Goal: Contribute content: Contribute content

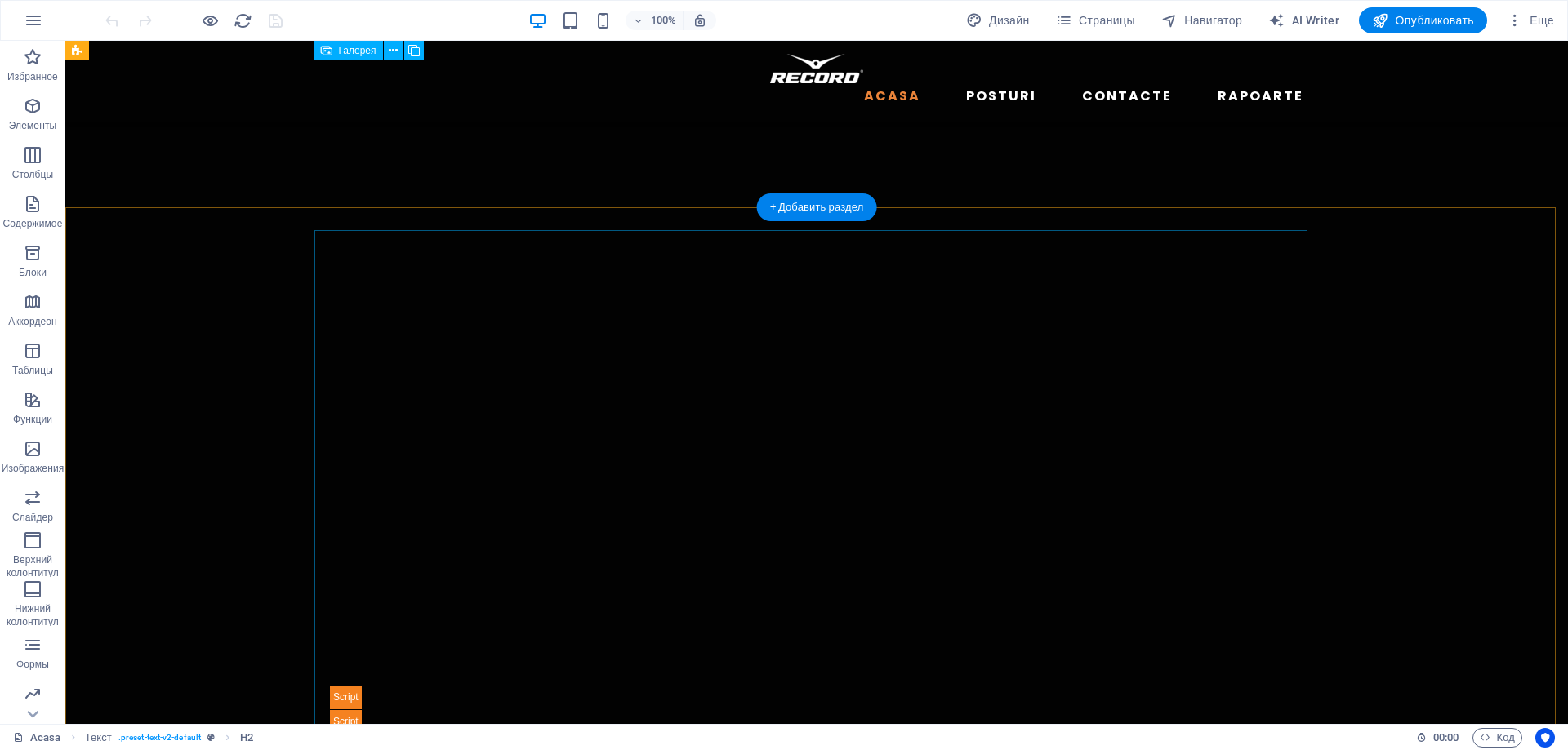
scroll to position [593, 0]
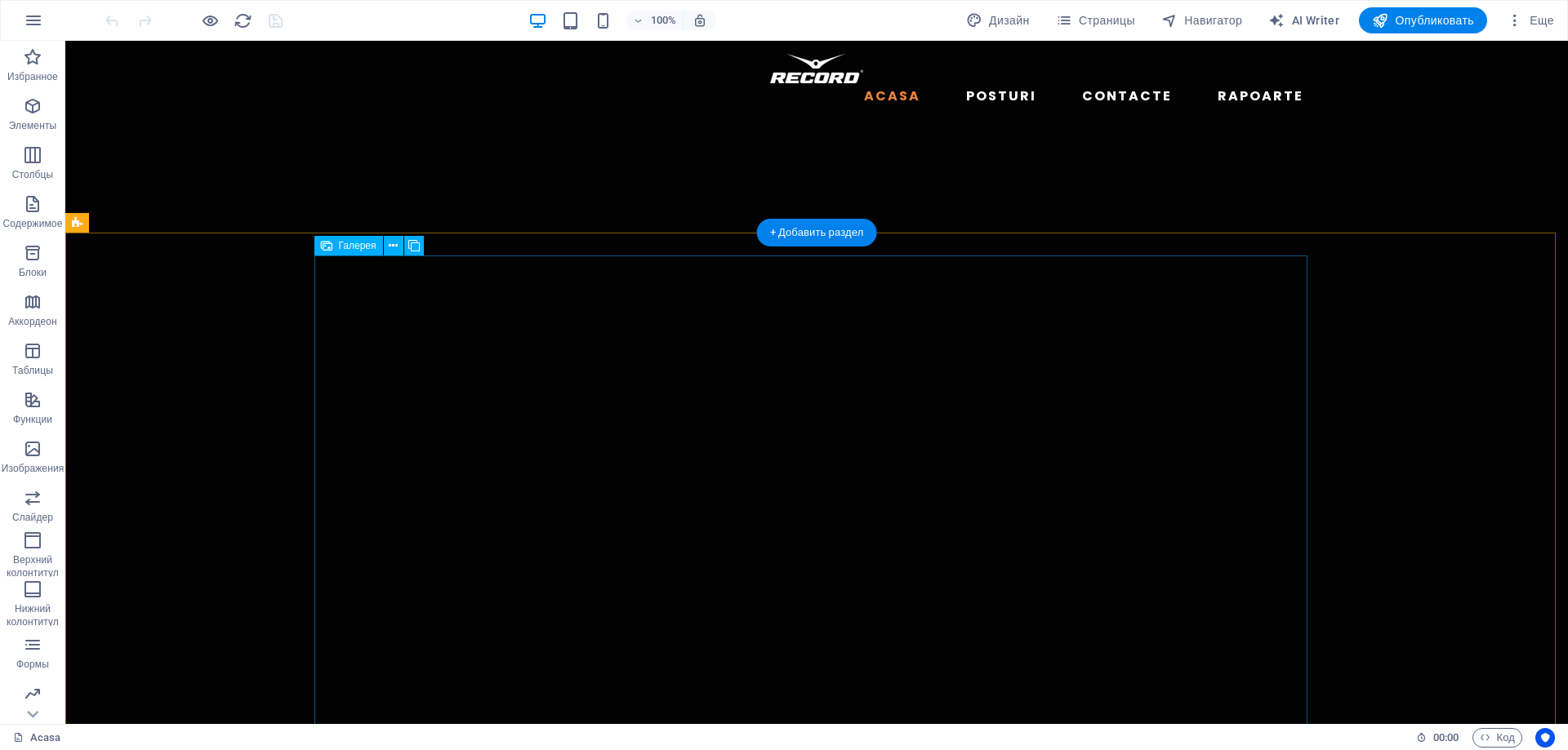
select select "4"
select select "px"
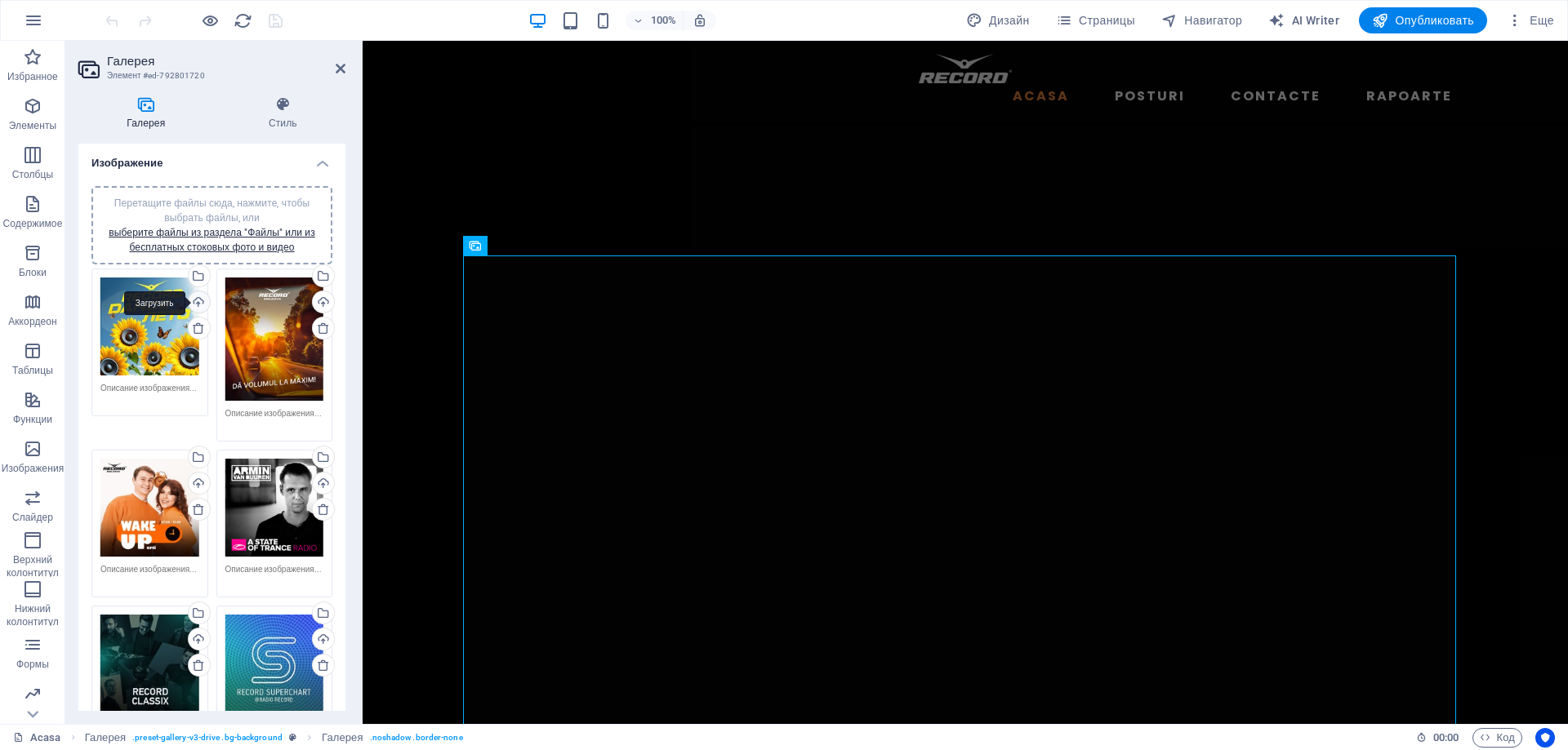
click at [200, 300] on div "Загрузить" at bounding box center [198, 304] width 25 height 25
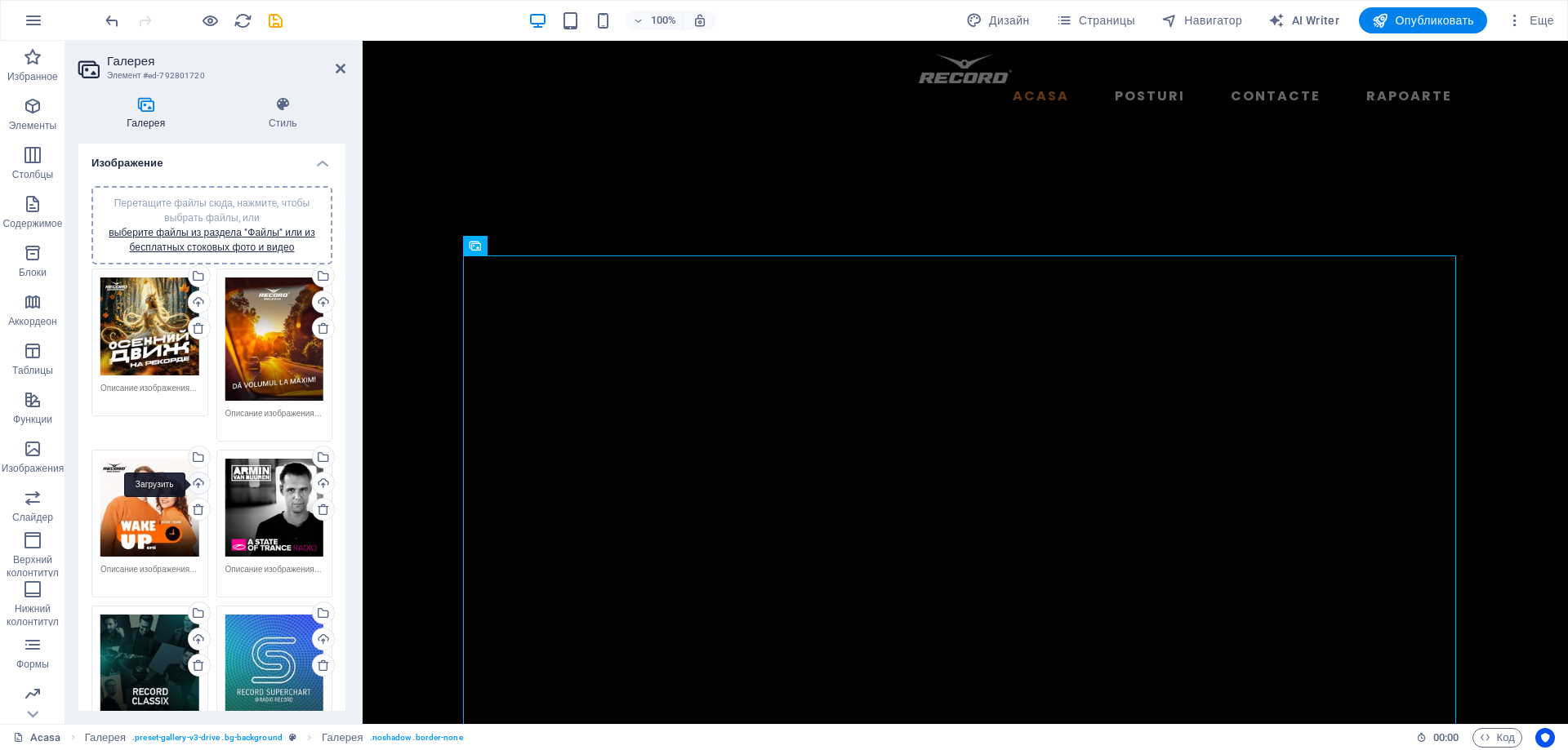
click at [199, 481] on div "Загрузить" at bounding box center [198, 485] width 25 height 25
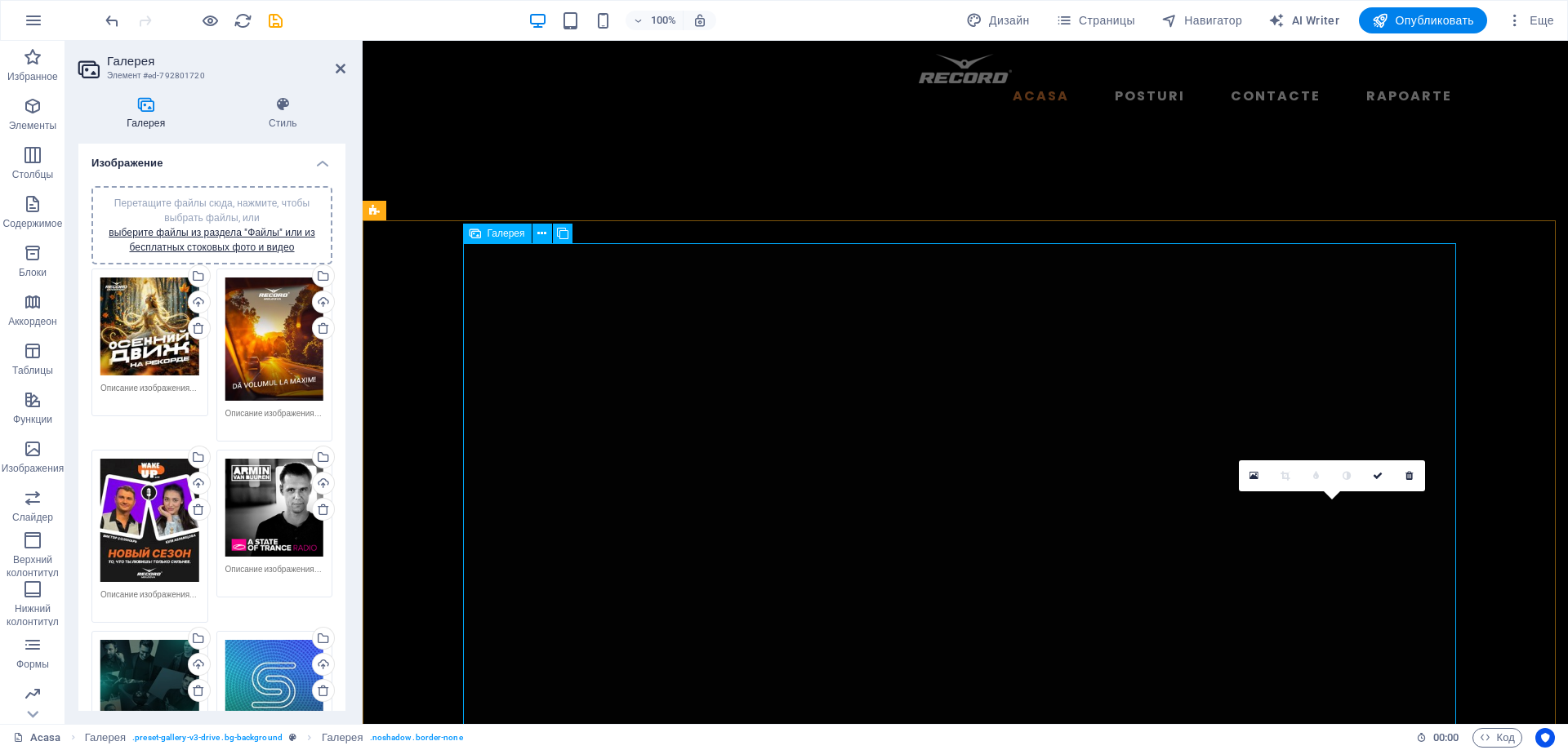
scroll to position [675, 0]
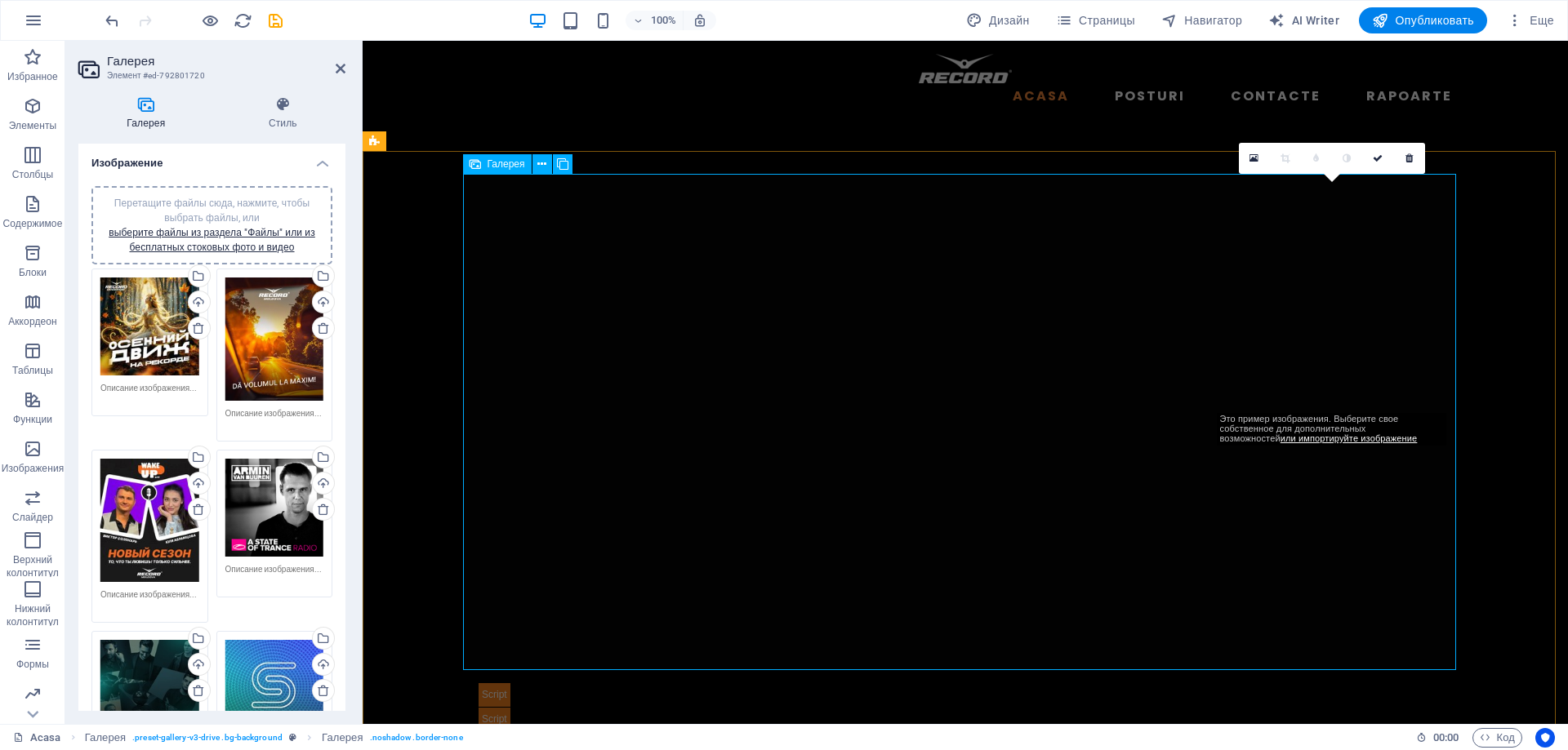
drag, startPoint x: 1292, startPoint y: 322, endPoint x: 564, endPoint y: 520, distance: 754.4
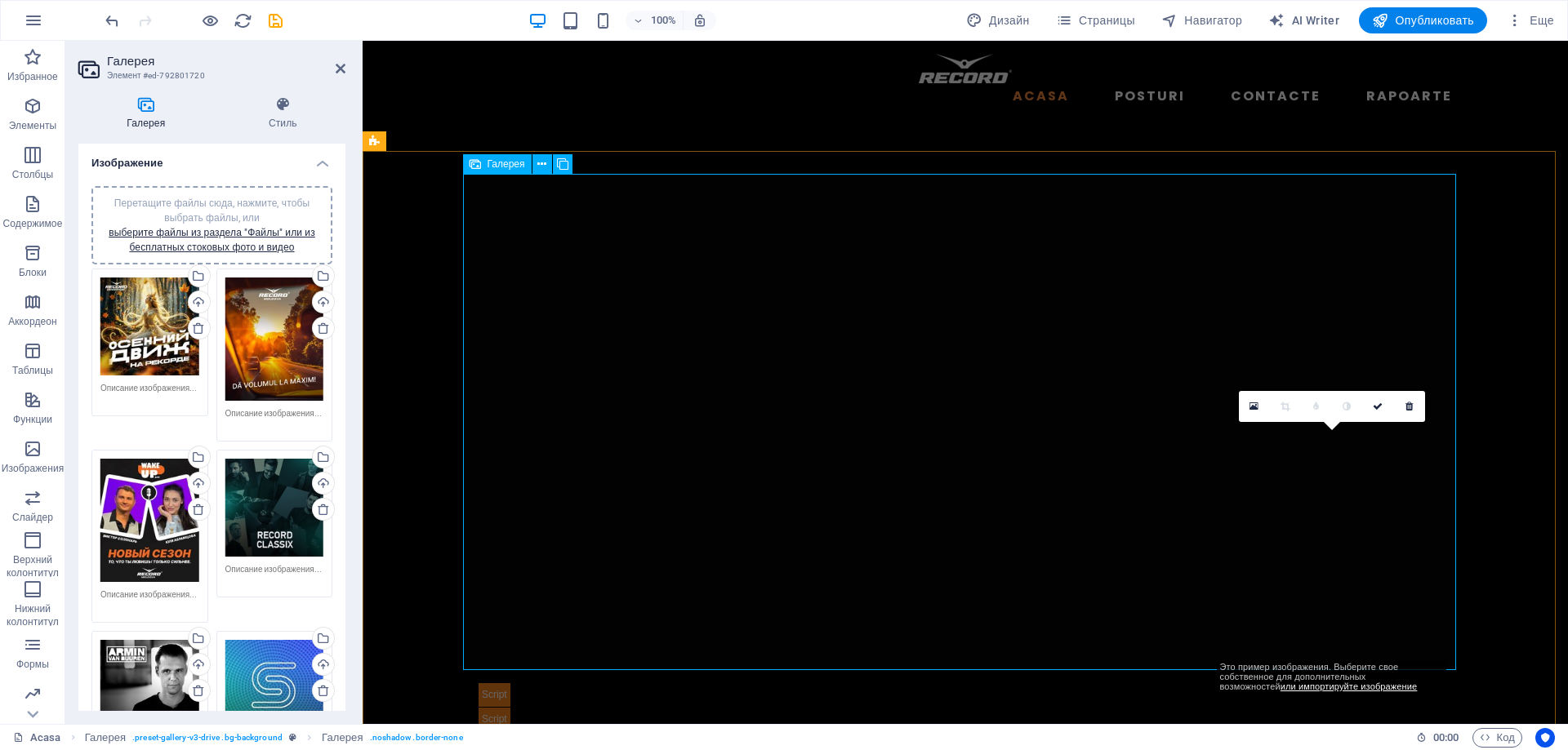
drag, startPoint x: 1315, startPoint y: 548, endPoint x: 587, endPoint y: 546, distance: 728.0
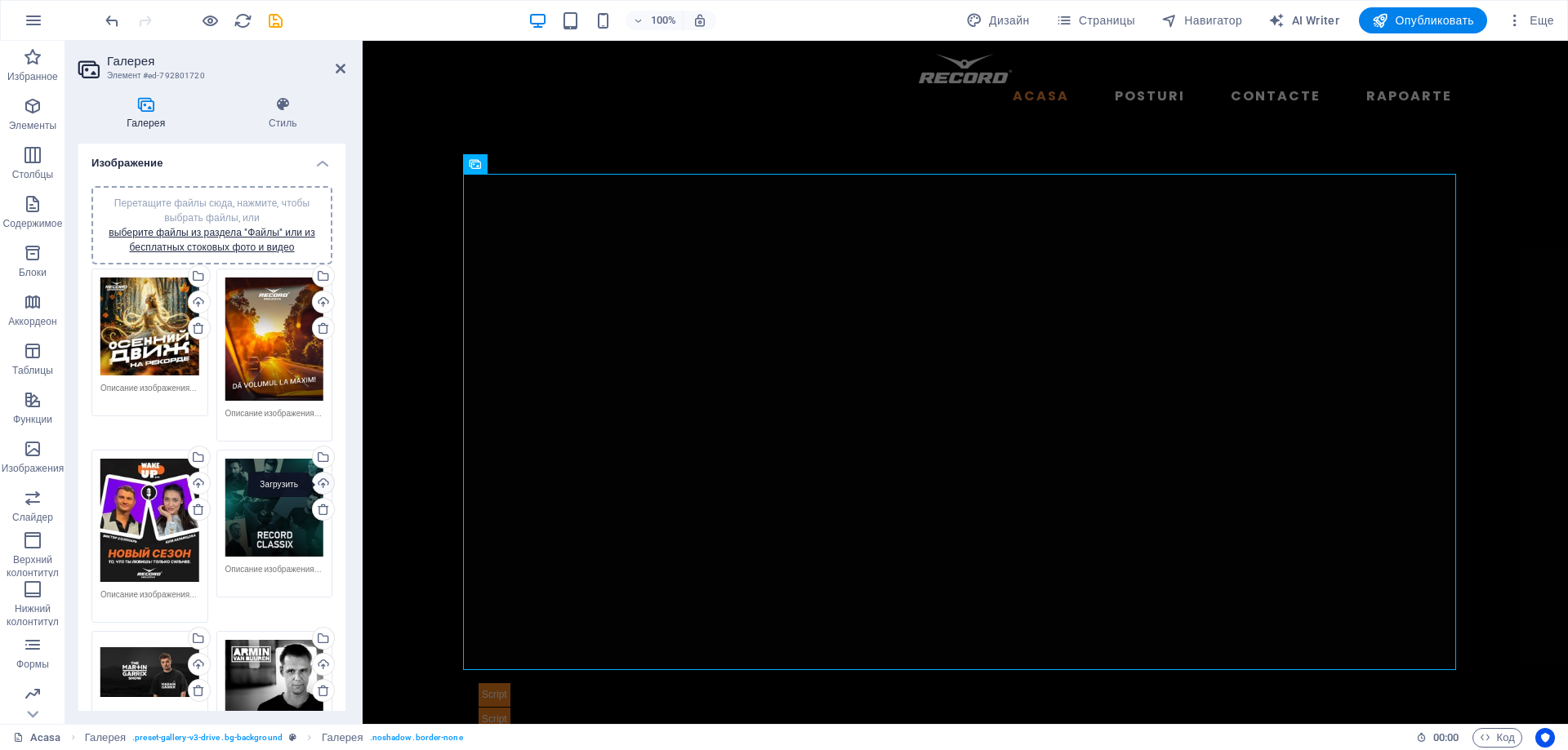
click at [321, 481] on div "Загрузить" at bounding box center [322, 485] width 25 height 25
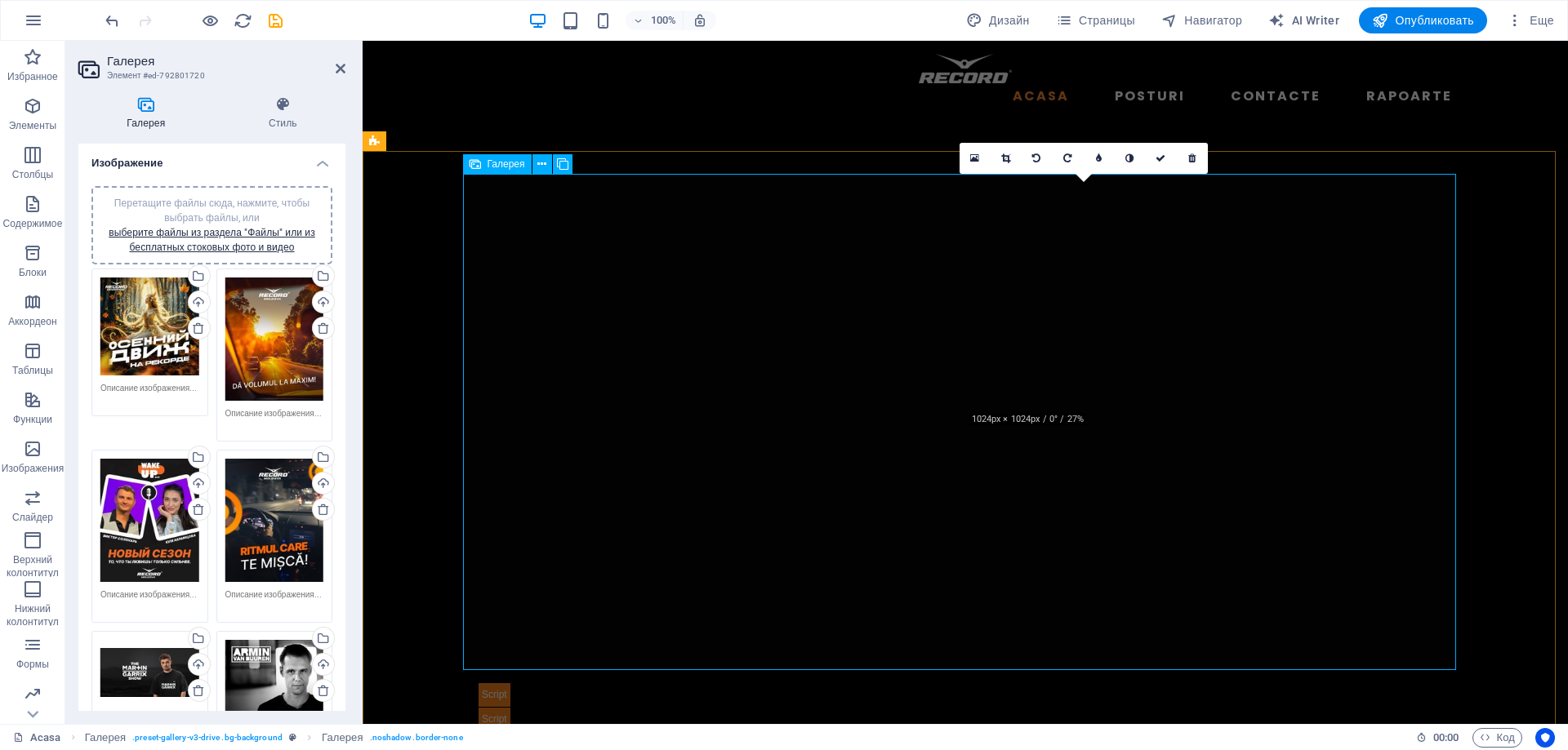
drag, startPoint x: 1101, startPoint y: 327, endPoint x: 857, endPoint y: 302, distance: 245.3
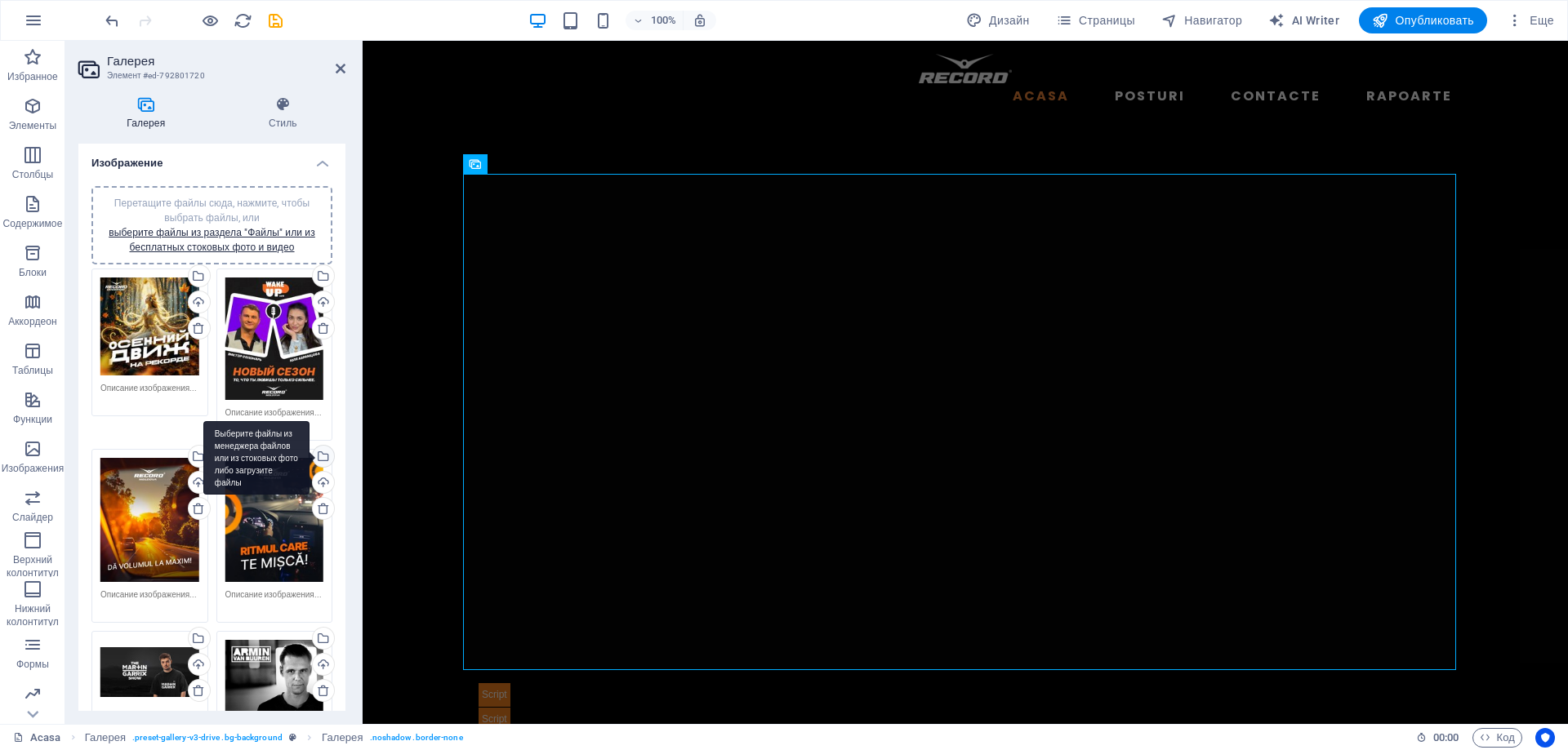
click at [319, 454] on div "Выберите файлы из менеджера файлов или из стоковых фото либо загрузите файлы" at bounding box center [322, 458] width 25 height 25
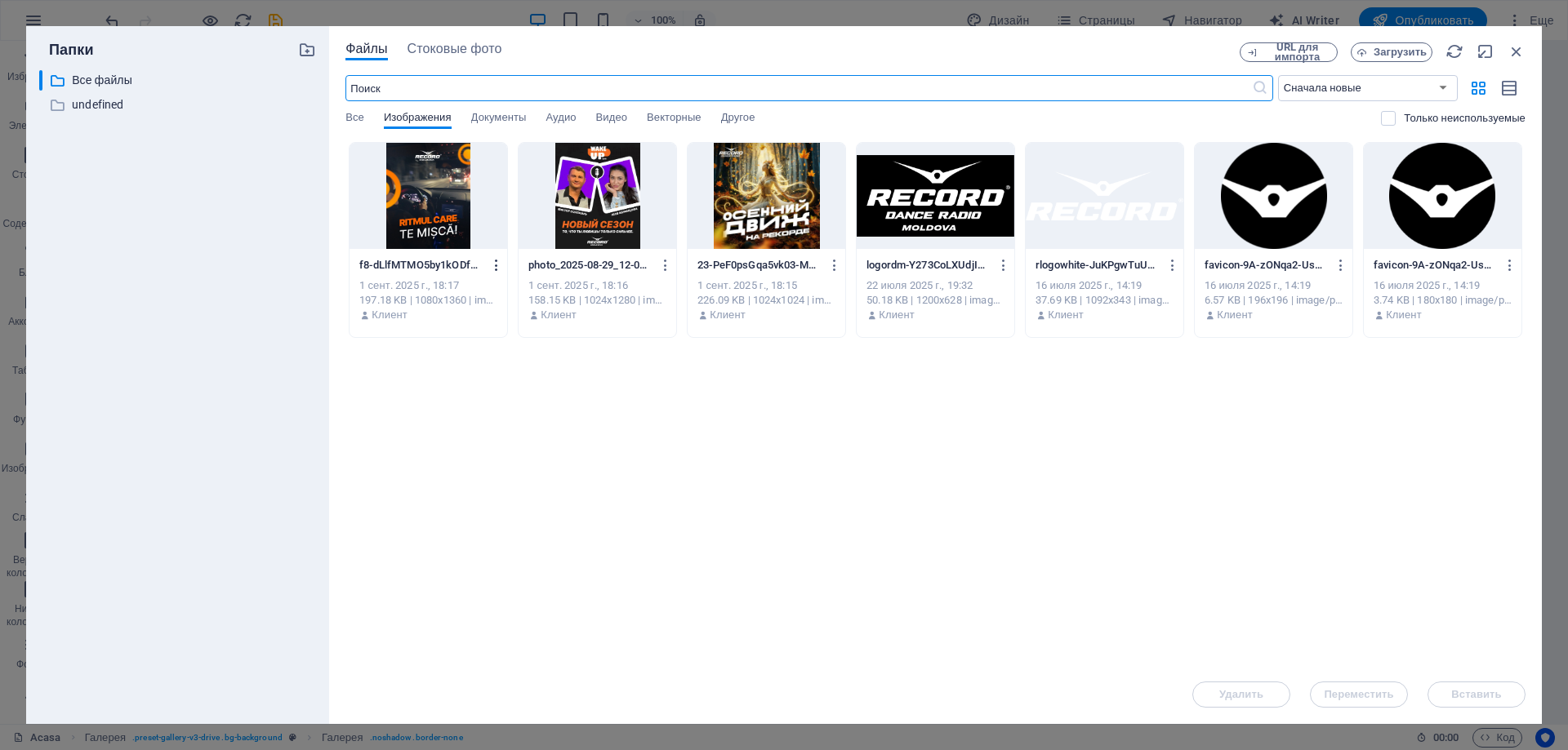
click at [497, 266] on icon "button" at bounding box center [497, 265] width 16 height 15
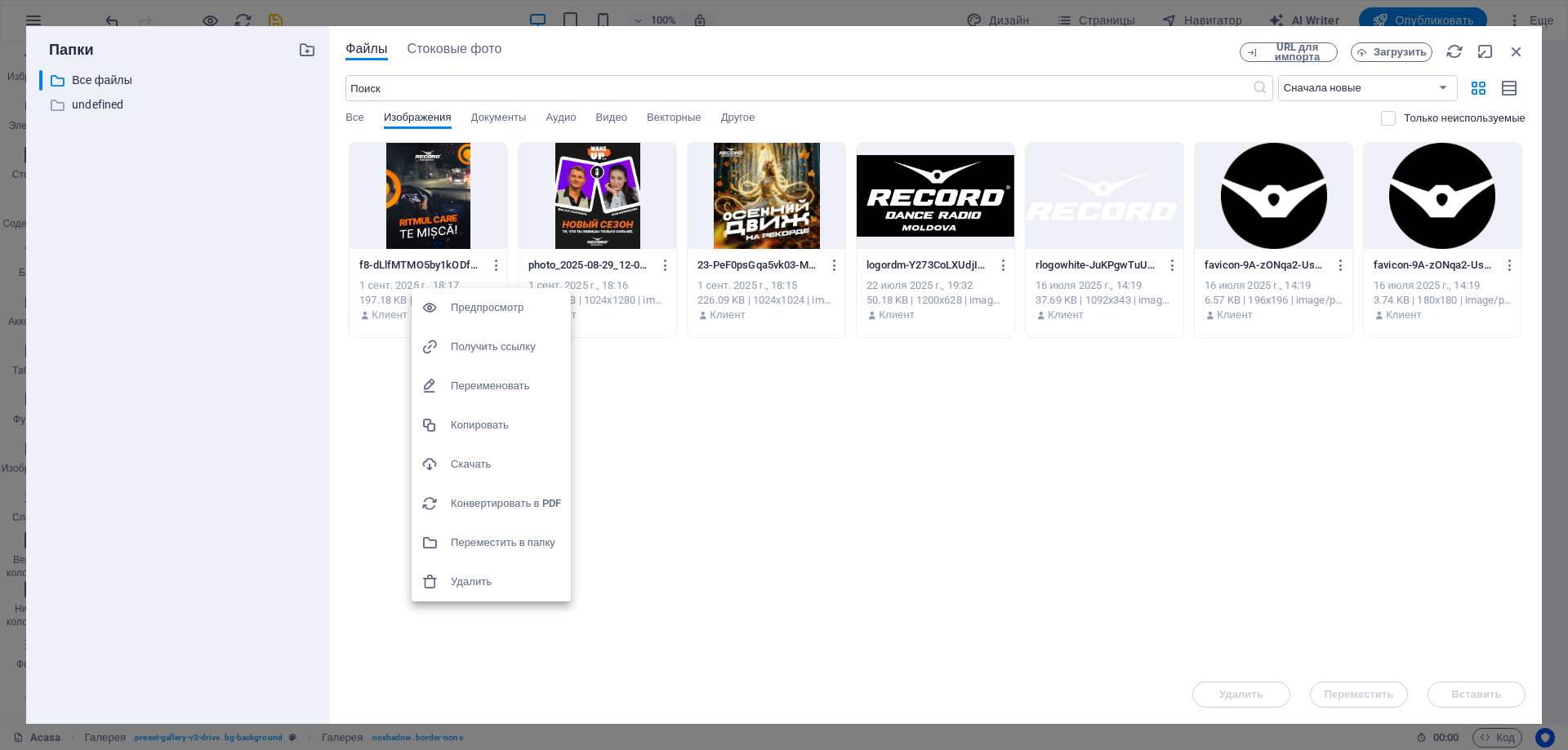
click at [477, 577] on h6 "Удалить" at bounding box center [506, 583] width 110 height 20
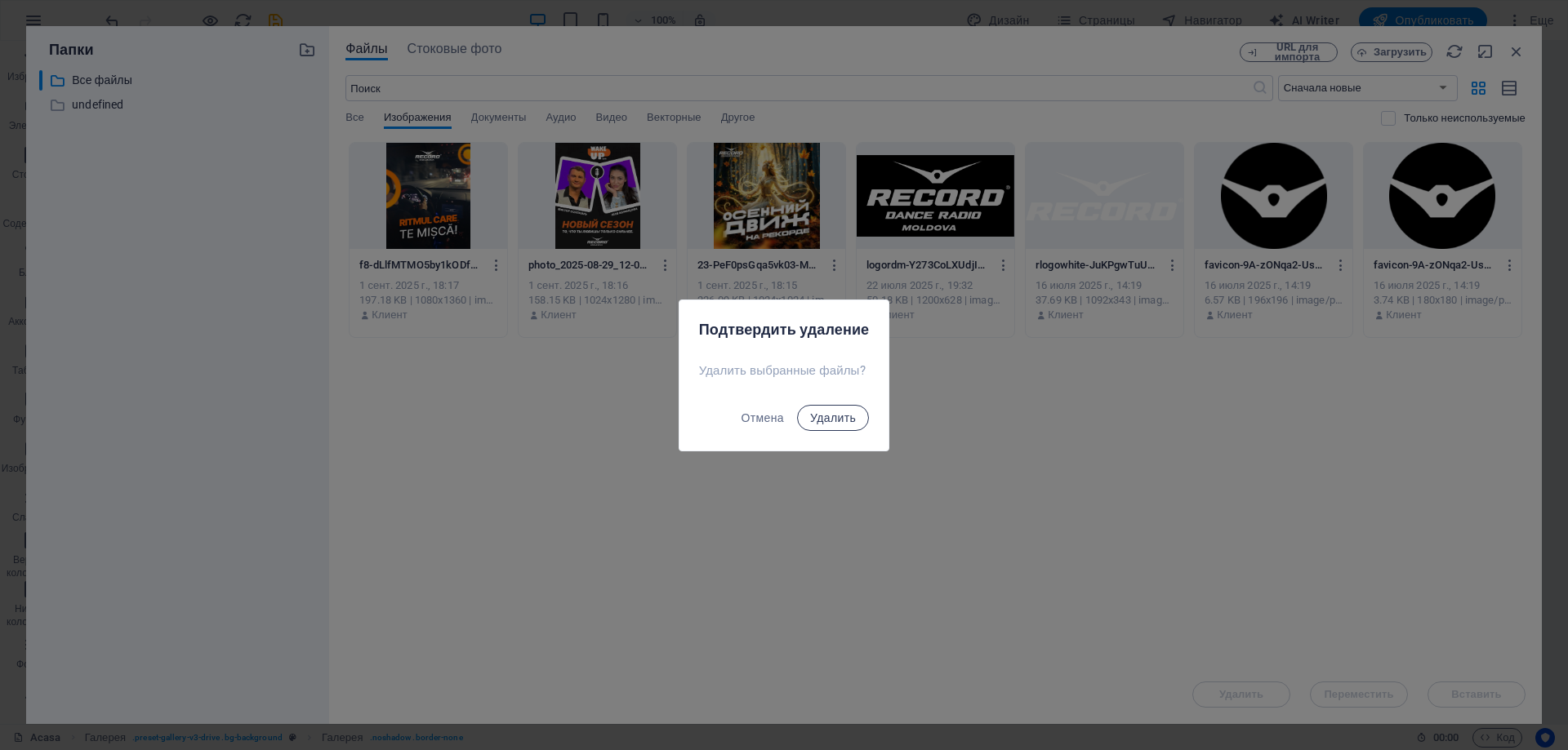
click at [840, 417] on span "Удалить" at bounding box center [833, 419] width 46 height 13
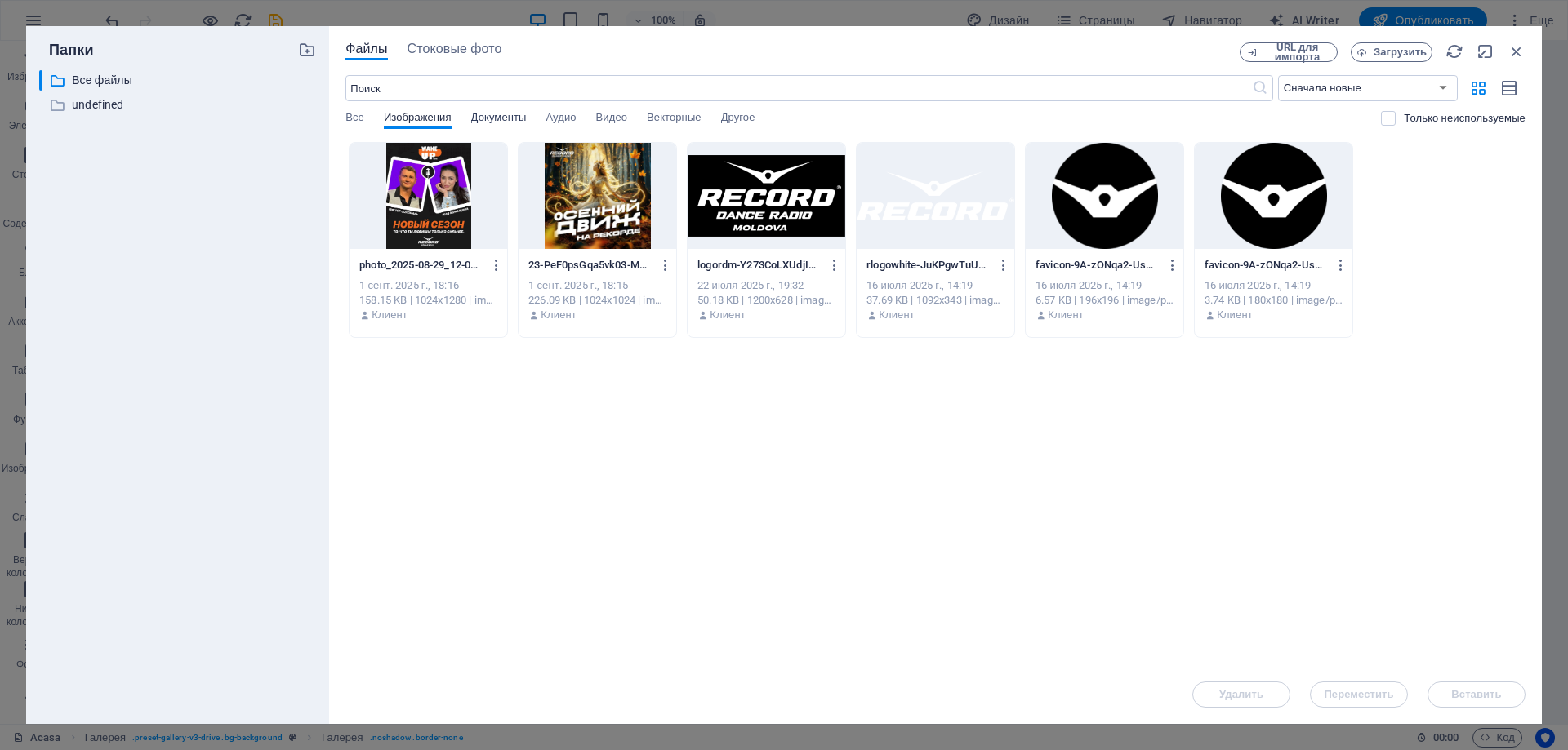
click at [483, 118] on span "Документы" at bounding box center [498, 119] width 56 height 23
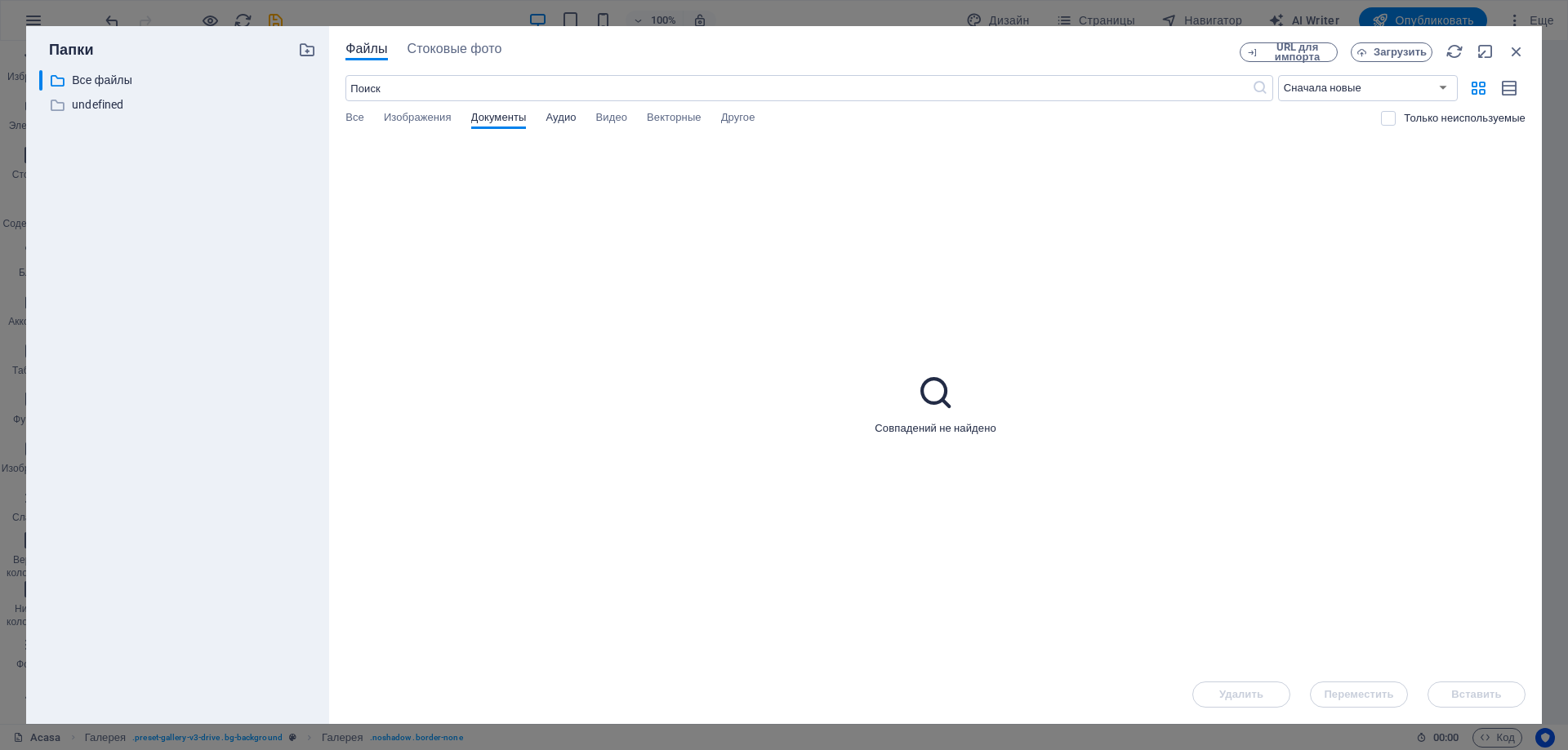
click at [573, 116] on span "Аудио" at bounding box center [561, 119] width 30 height 23
click at [624, 117] on span "Видео" at bounding box center [611, 119] width 31 height 23
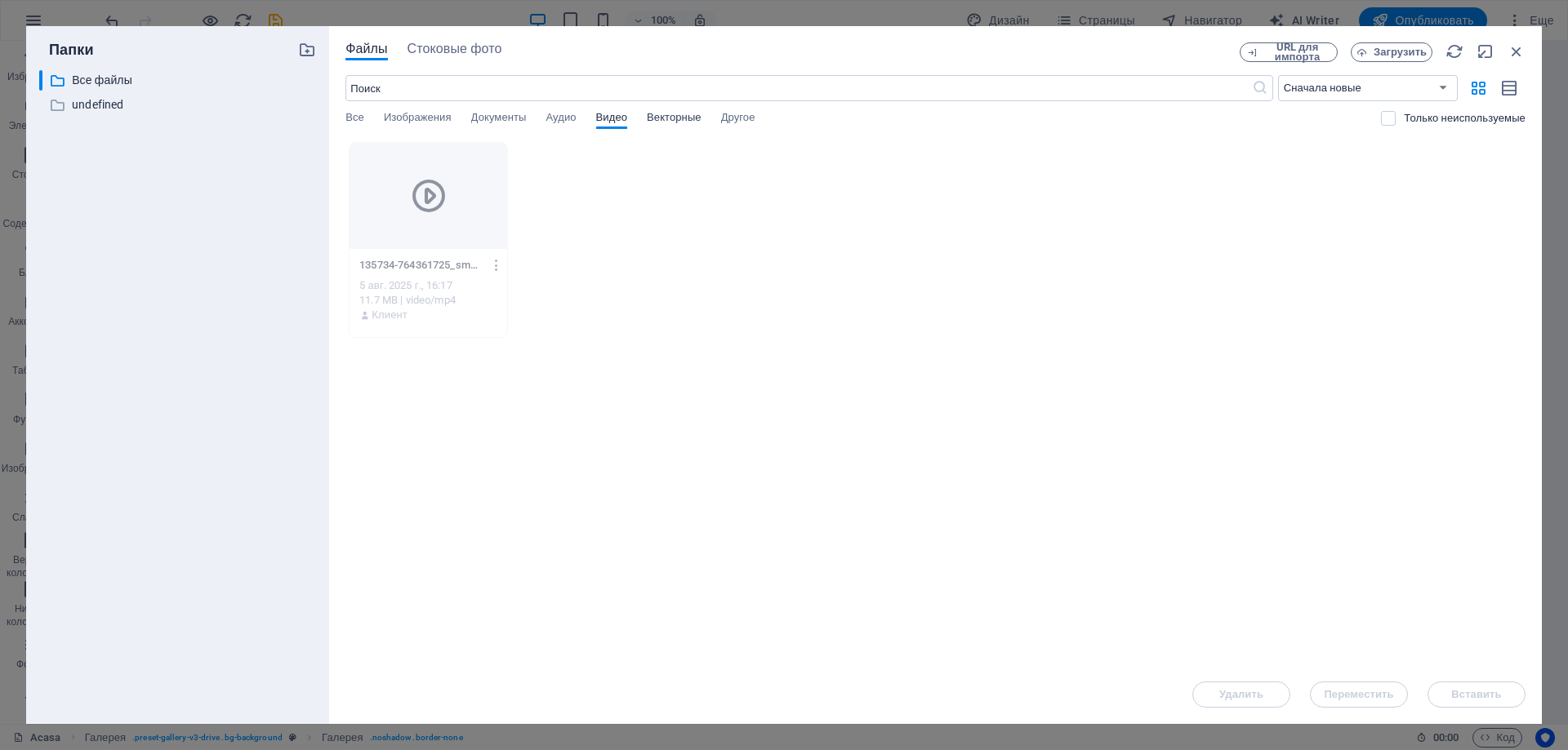
click at [679, 120] on span "Векторные" at bounding box center [674, 119] width 55 height 23
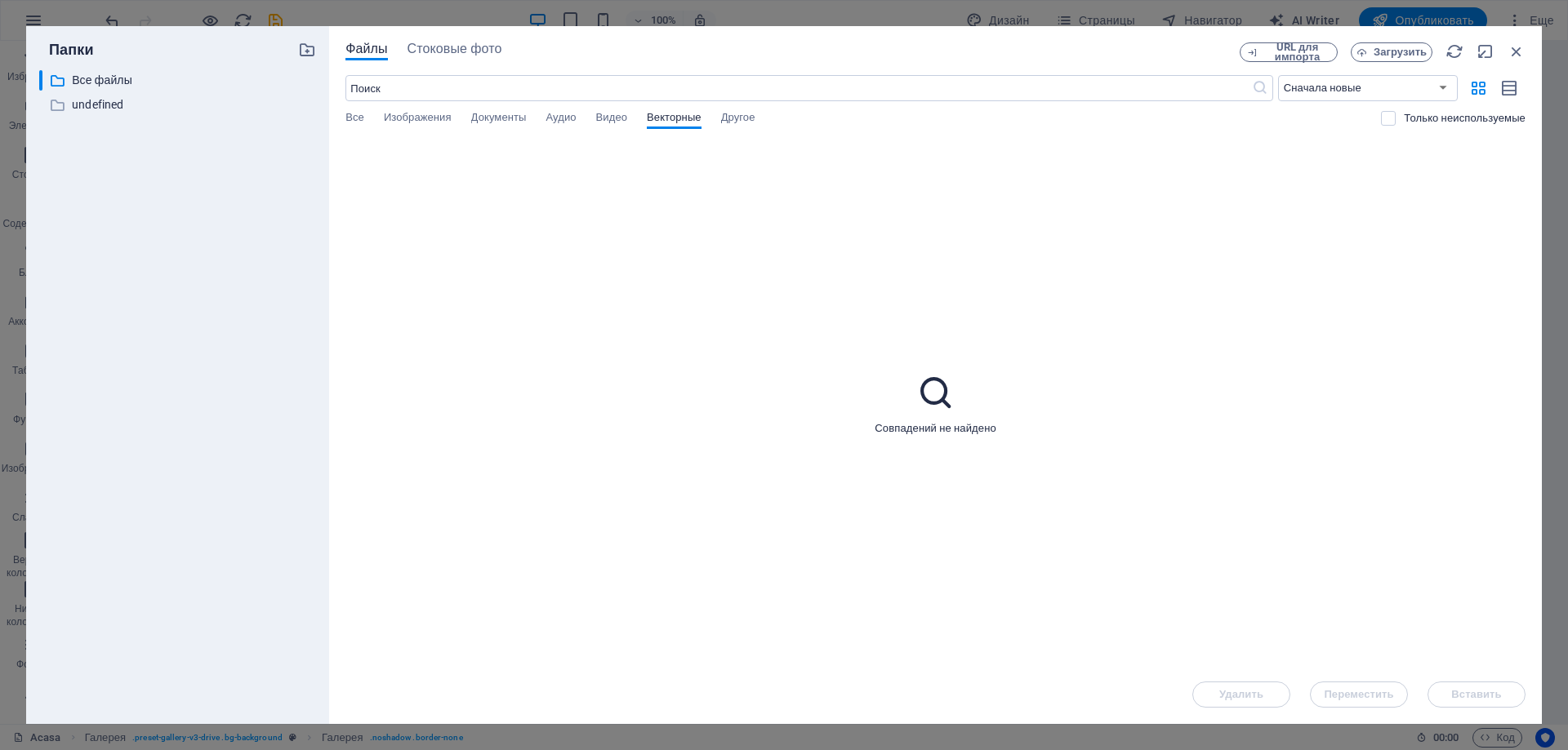
click at [755, 109] on div "​ Сначала новые Сначала старые Имя (A-Z) Имя (Z-A) Размер (0-9) Размер (9-0) Ра…" at bounding box center [936, 109] width 1181 height 67
click at [415, 117] on span "Изображения" at bounding box center [418, 119] width 68 height 23
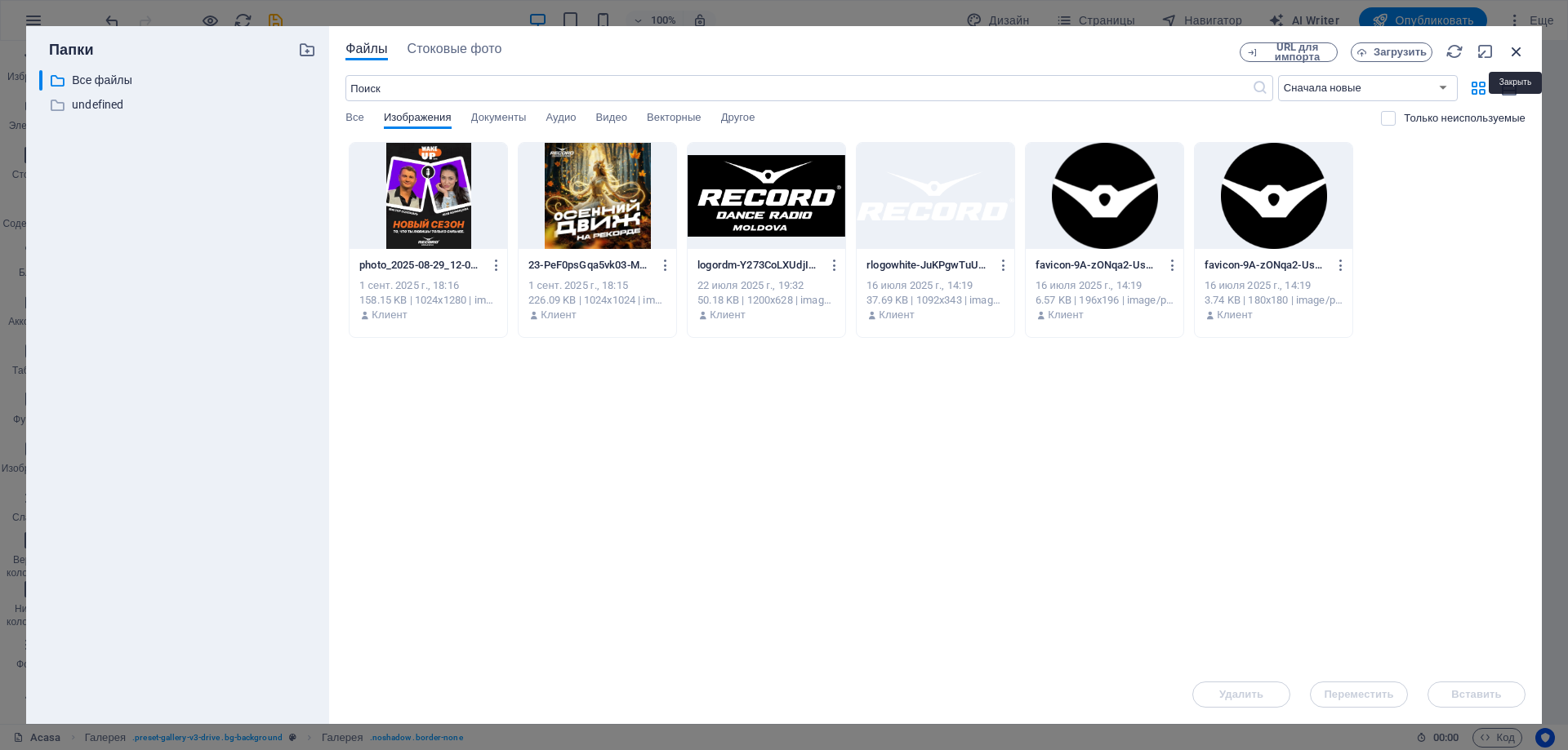
click at [1514, 51] on icon "button" at bounding box center [1517, 51] width 18 height 18
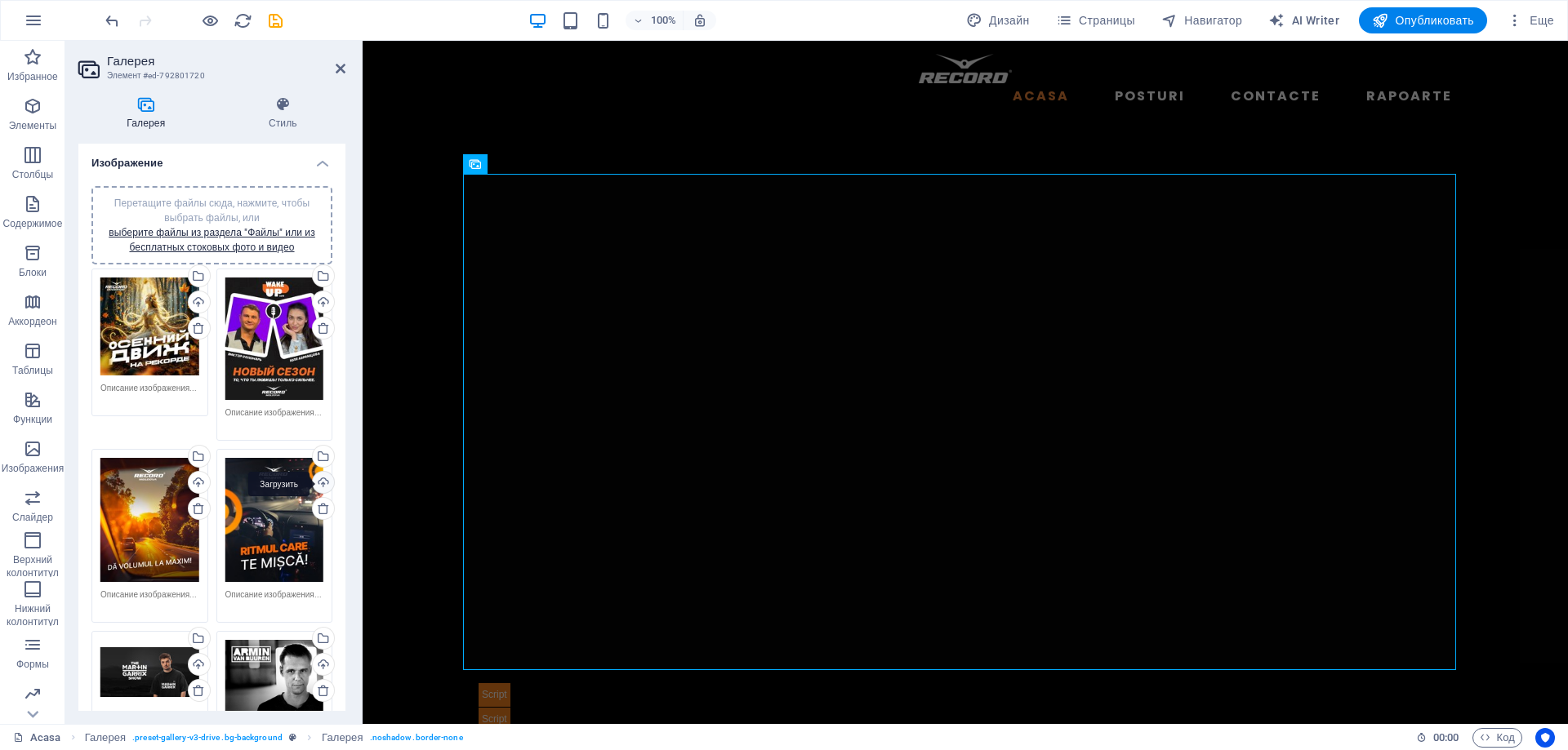
click at [322, 482] on div "Загрузить" at bounding box center [322, 484] width 25 height 25
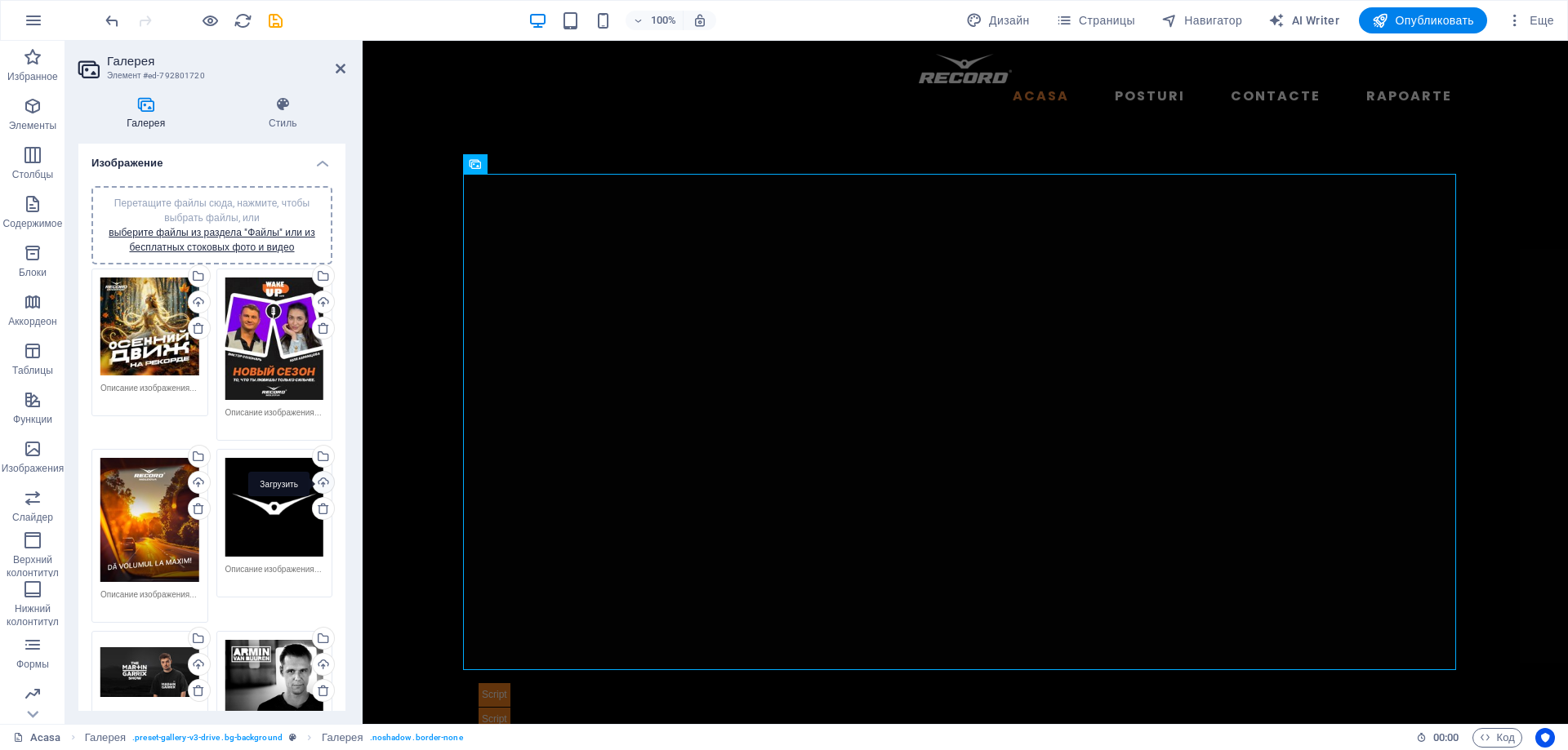
click at [320, 477] on div "Загрузить" at bounding box center [322, 484] width 25 height 25
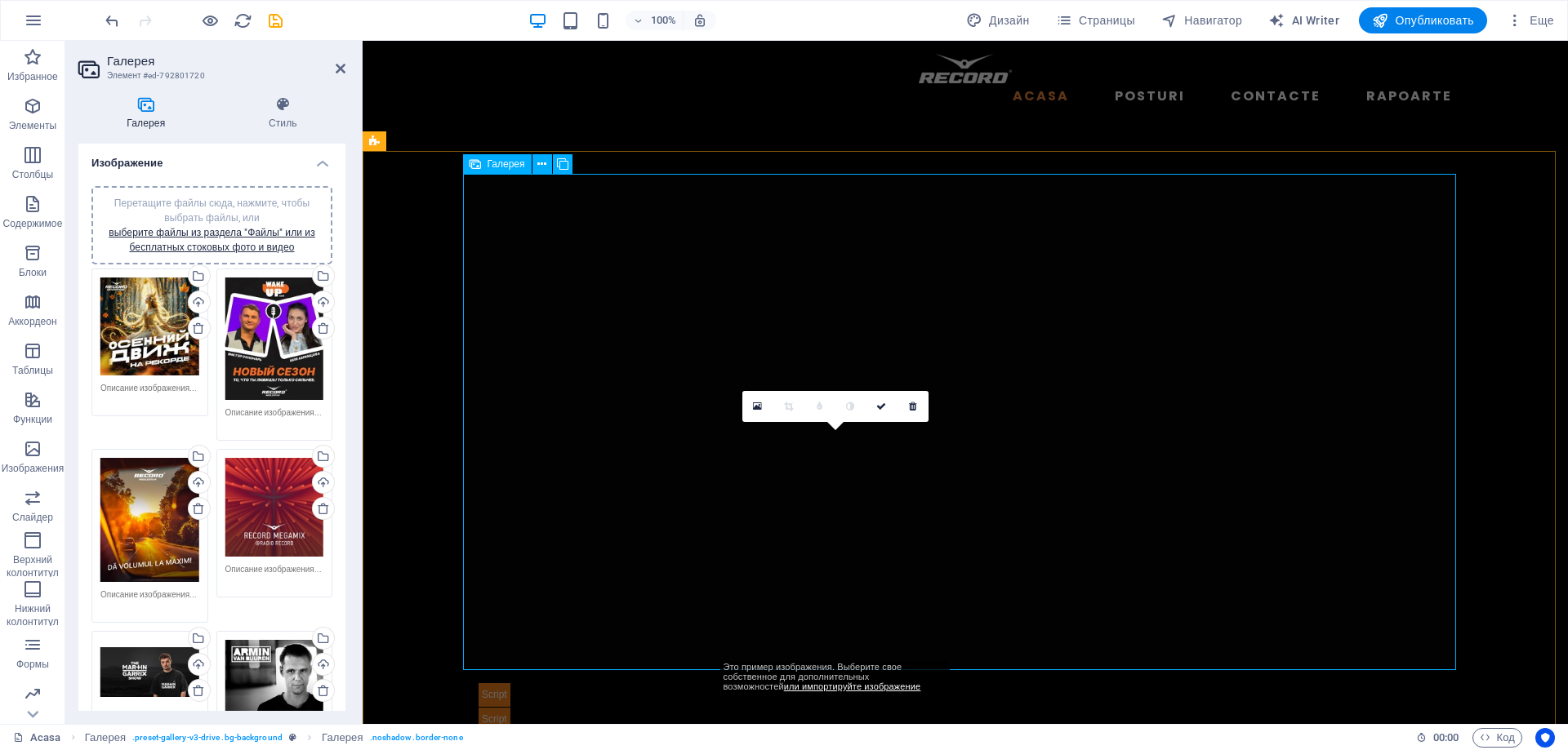
drag, startPoint x: 848, startPoint y: 563, endPoint x: 1388, endPoint y: 555, distance: 540.1
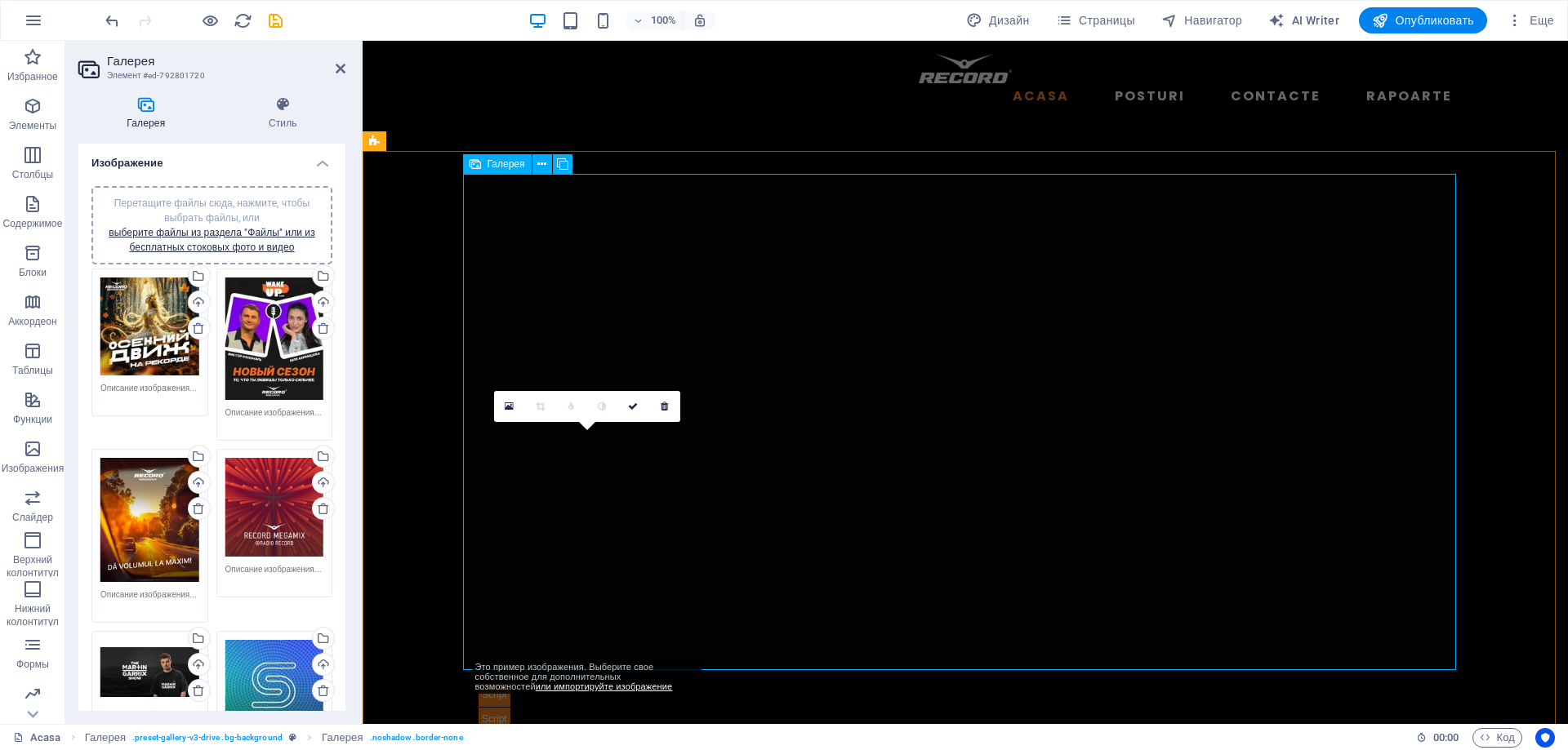
drag, startPoint x: 546, startPoint y: 564, endPoint x: 1289, endPoint y: 311, distance: 784.9
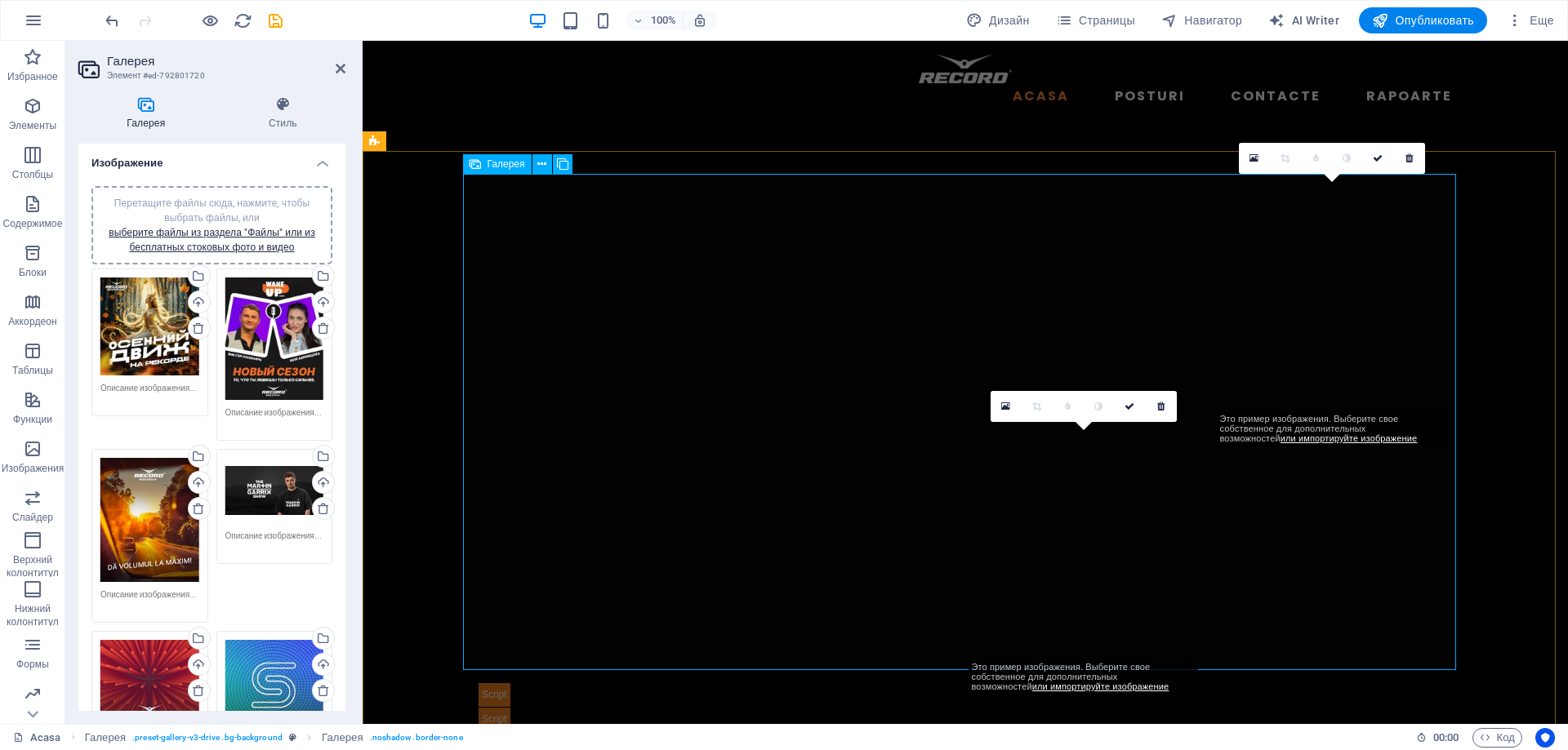
drag, startPoint x: 1091, startPoint y: 538, endPoint x: 1354, endPoint y: 285, distance: 364.9
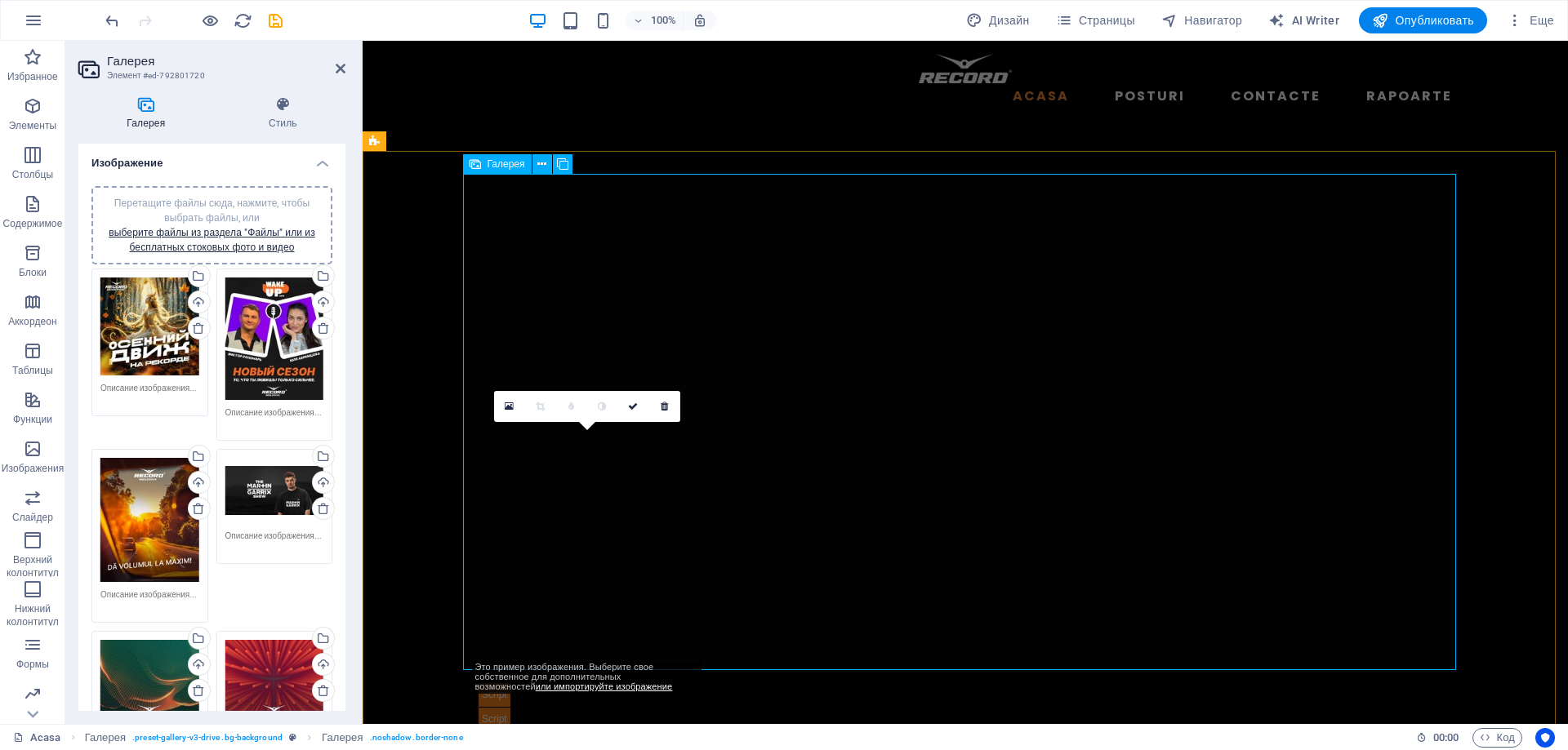
drag, startPoint x: 679, startPoint y: 549, endPoint x: 1350, endPoint y: 313, distance: 711.3
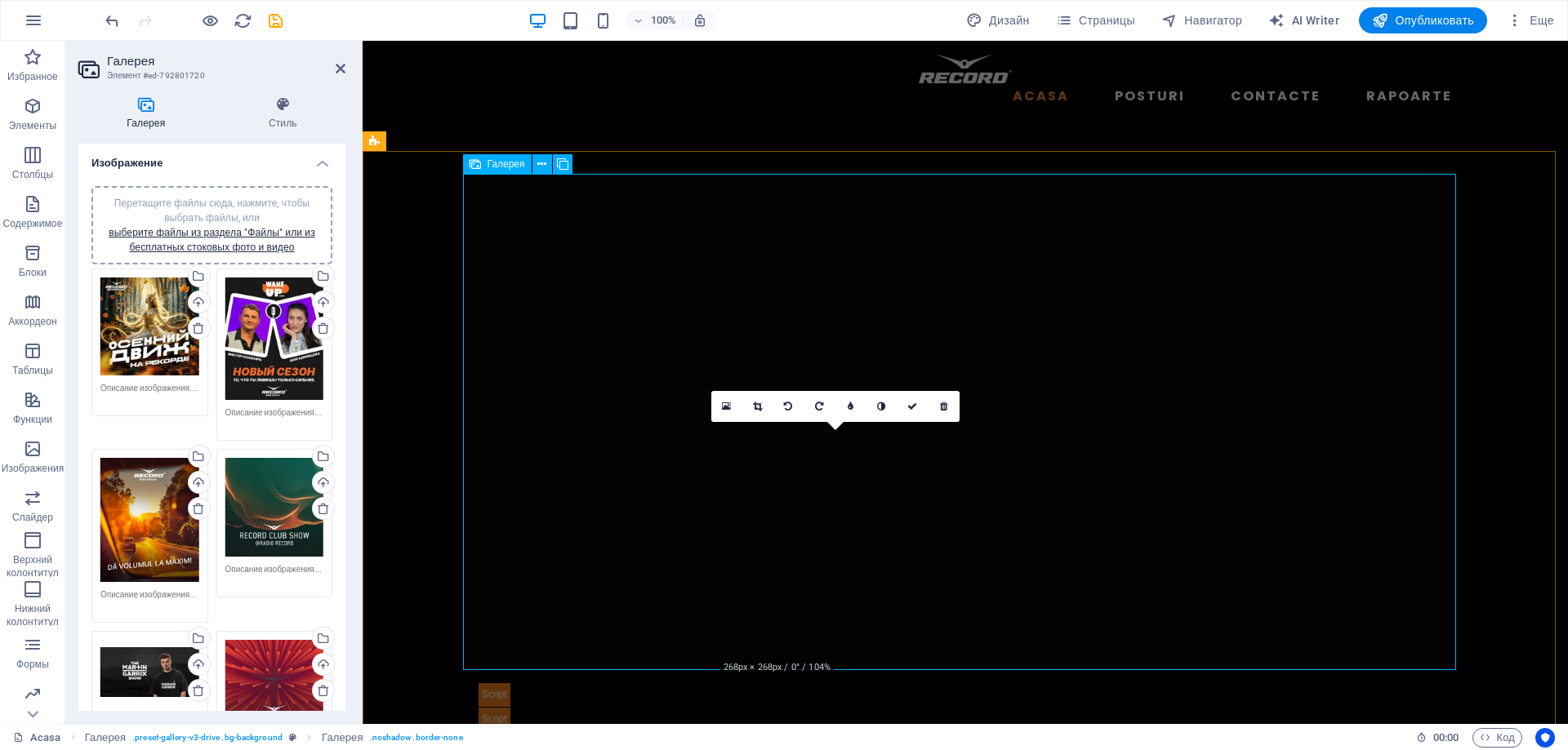
drag, startPoint x: 829, startPoint y: 568, endPoint x: 1312, endPoint y: 567, distance: 483.0
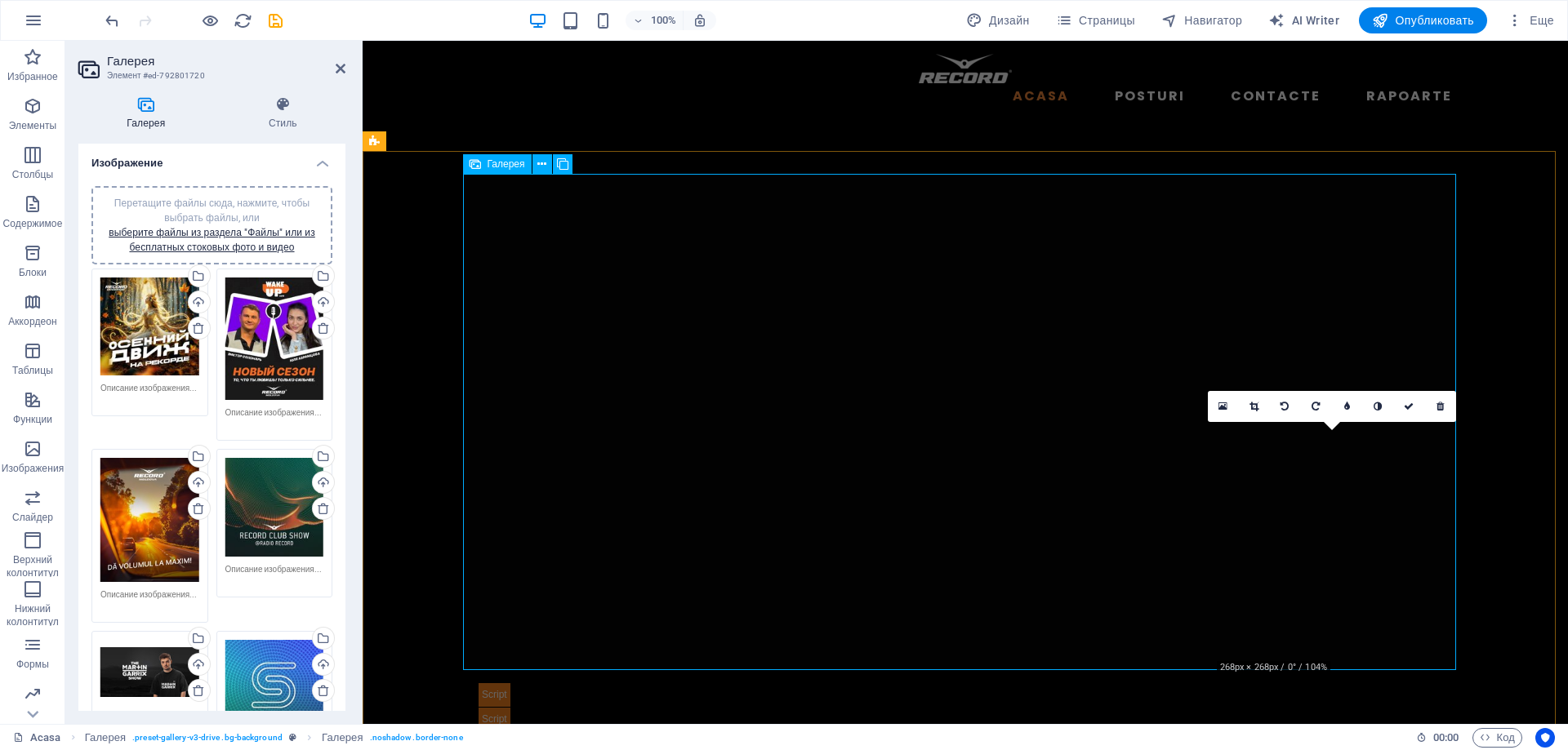
drag, startPoint x: 1315, startPoint y: 571, endPoint x: 1102, endPoint y: 570, distance: 213.0
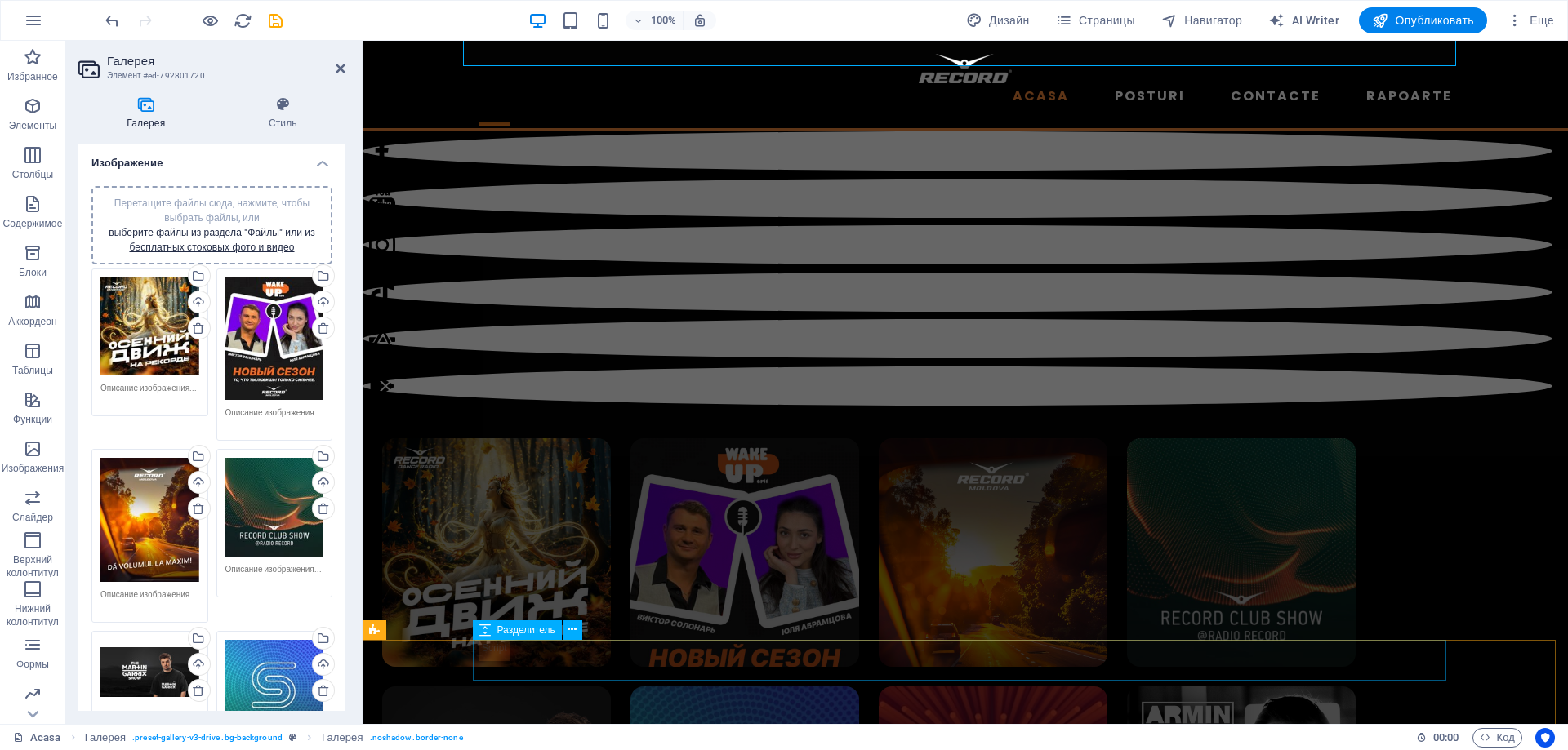
scroll to position [1328, 0]
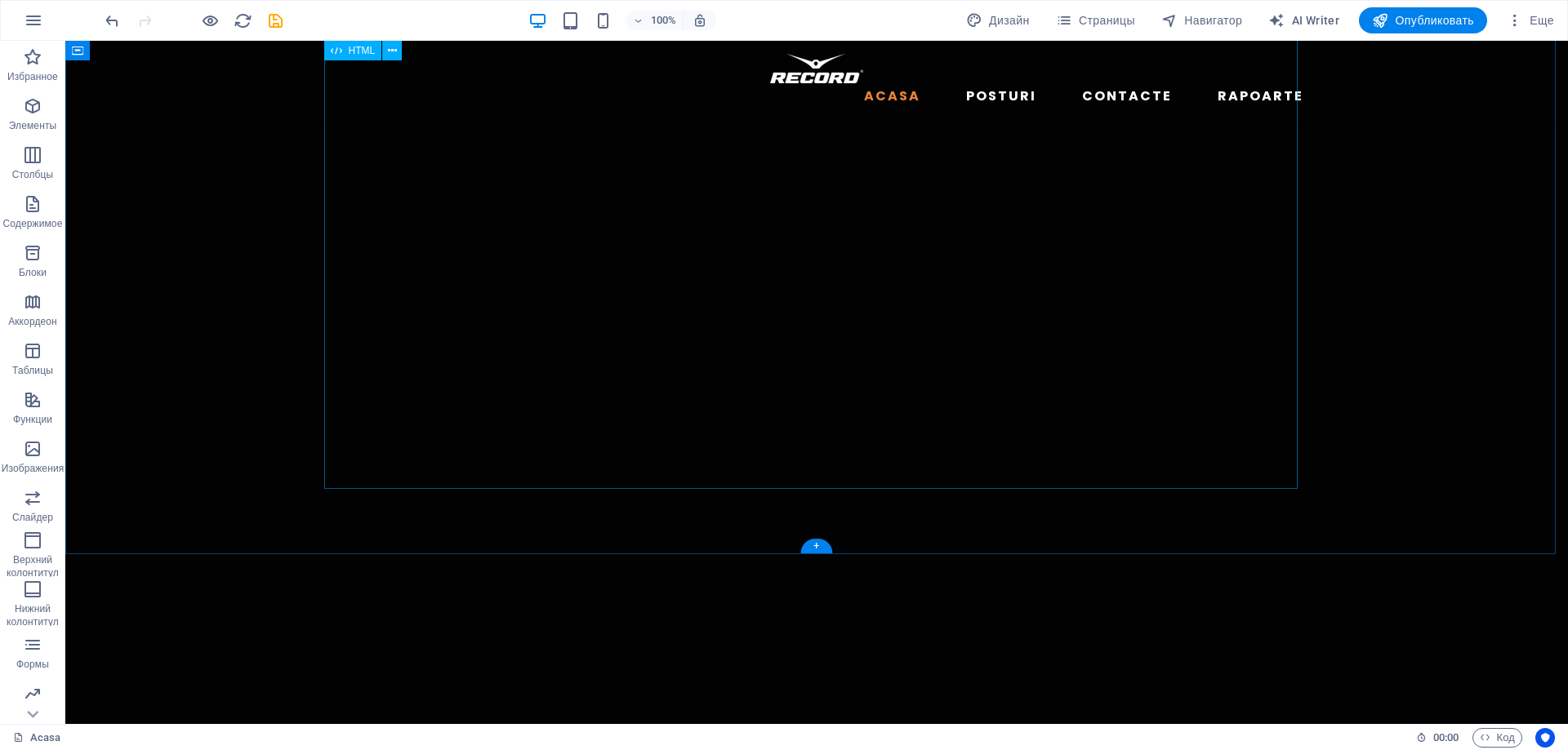
scroll to position [0, 0]
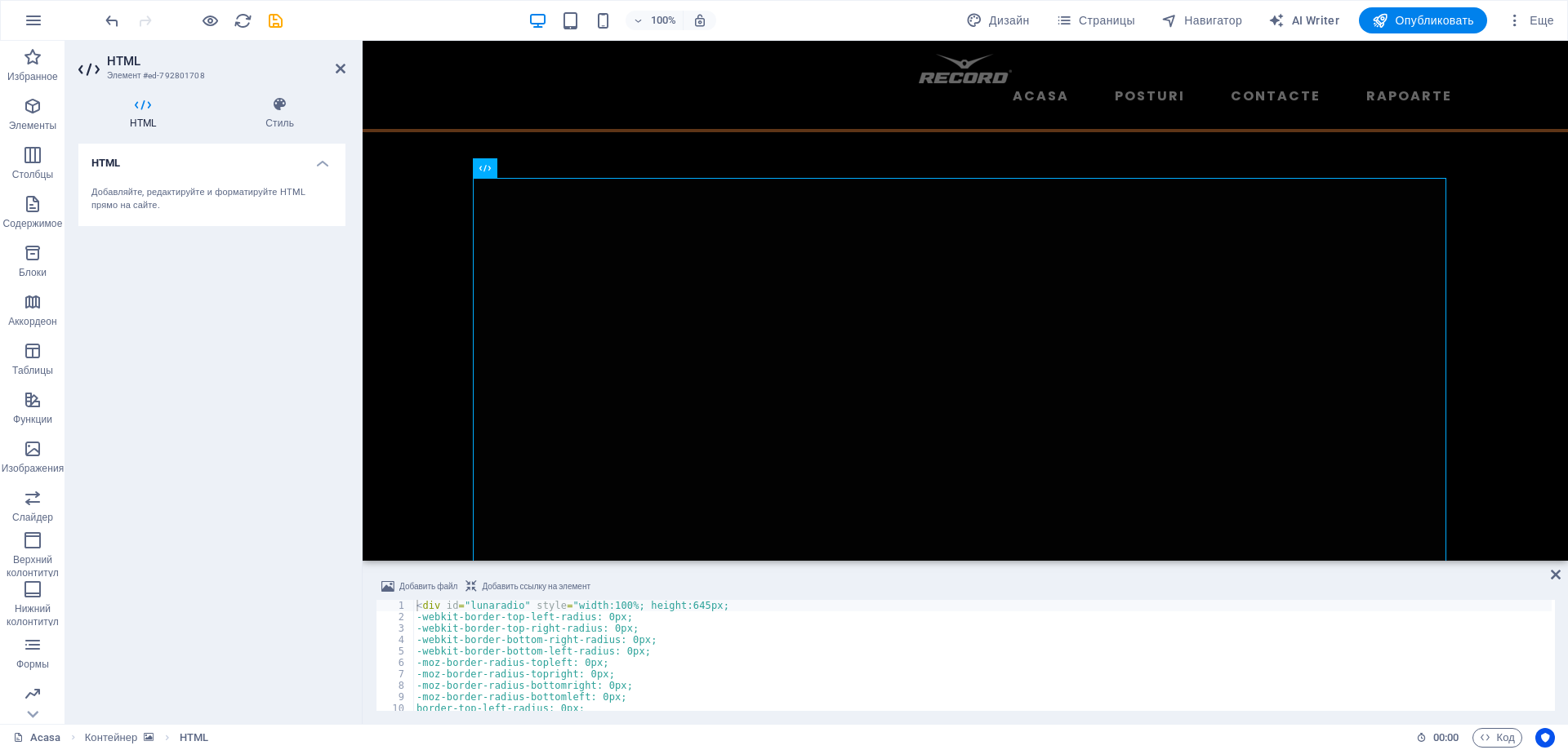
click at [230, 500] on div "HTML Добавляйте, редактируйте и форматируйте HTML прямо на сайте." at bounding box center [212, 427] width 267 height 568
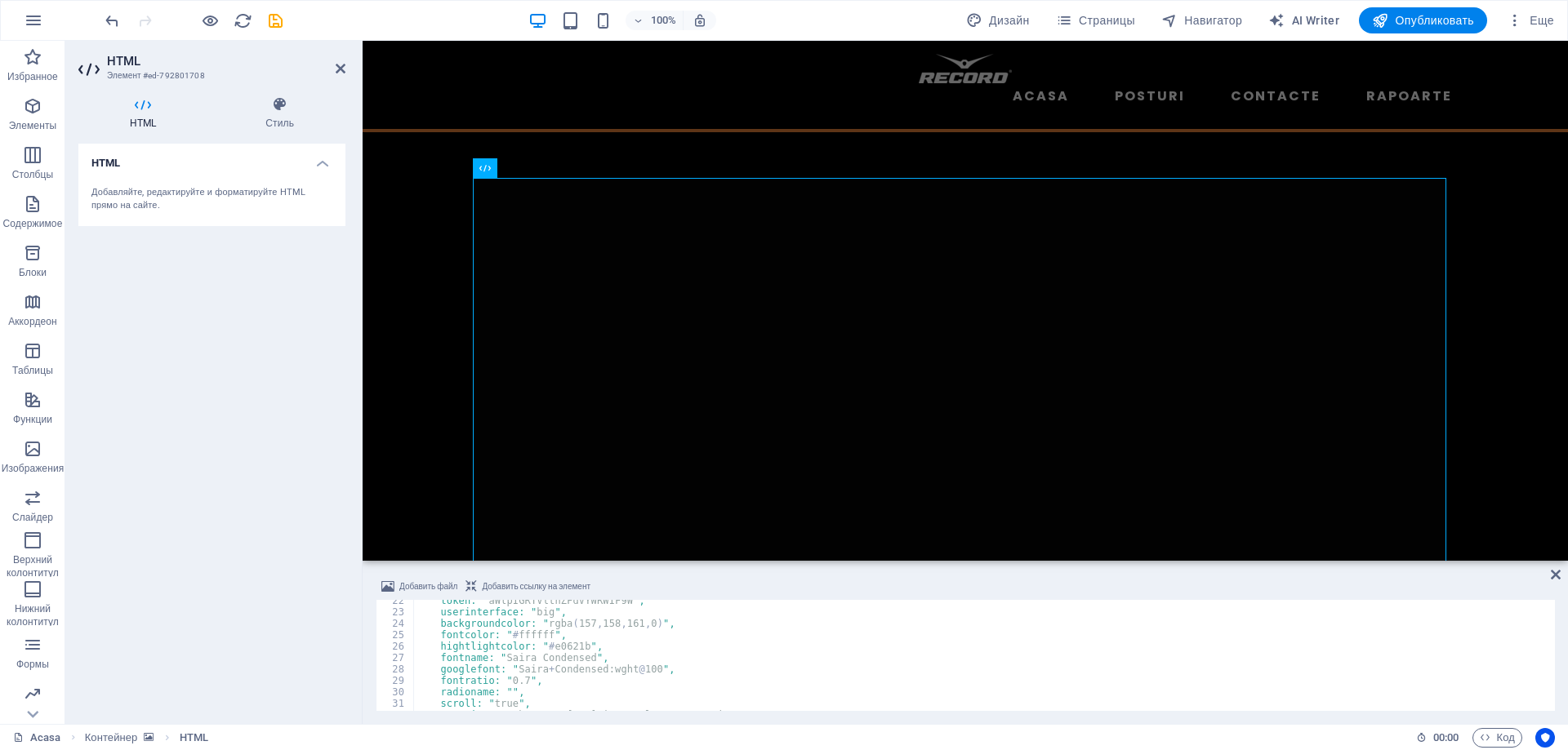
scroll to position [245, 0]
click at [230, 491] on div "HTML Добавляйте, редактируйте и форматируйте HTML прямо на сайте." at bounding box center [212, 427] width 267 height 568
click at [424, 178] on figure at bounding box center [965, 467] width 1206 height 657
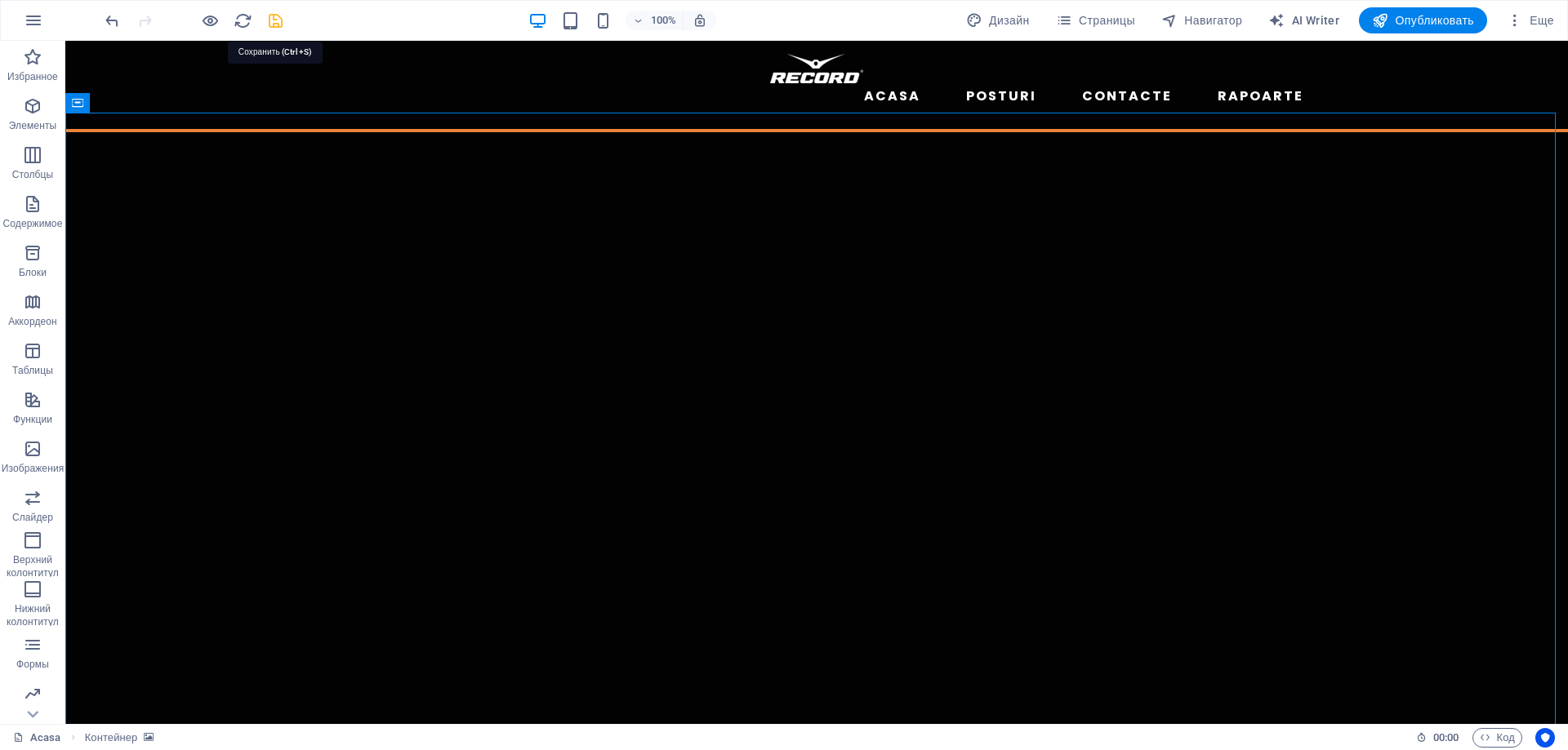
click at [277, 21] on icon "save" at bounding box center [275, 21] width 19 height 19
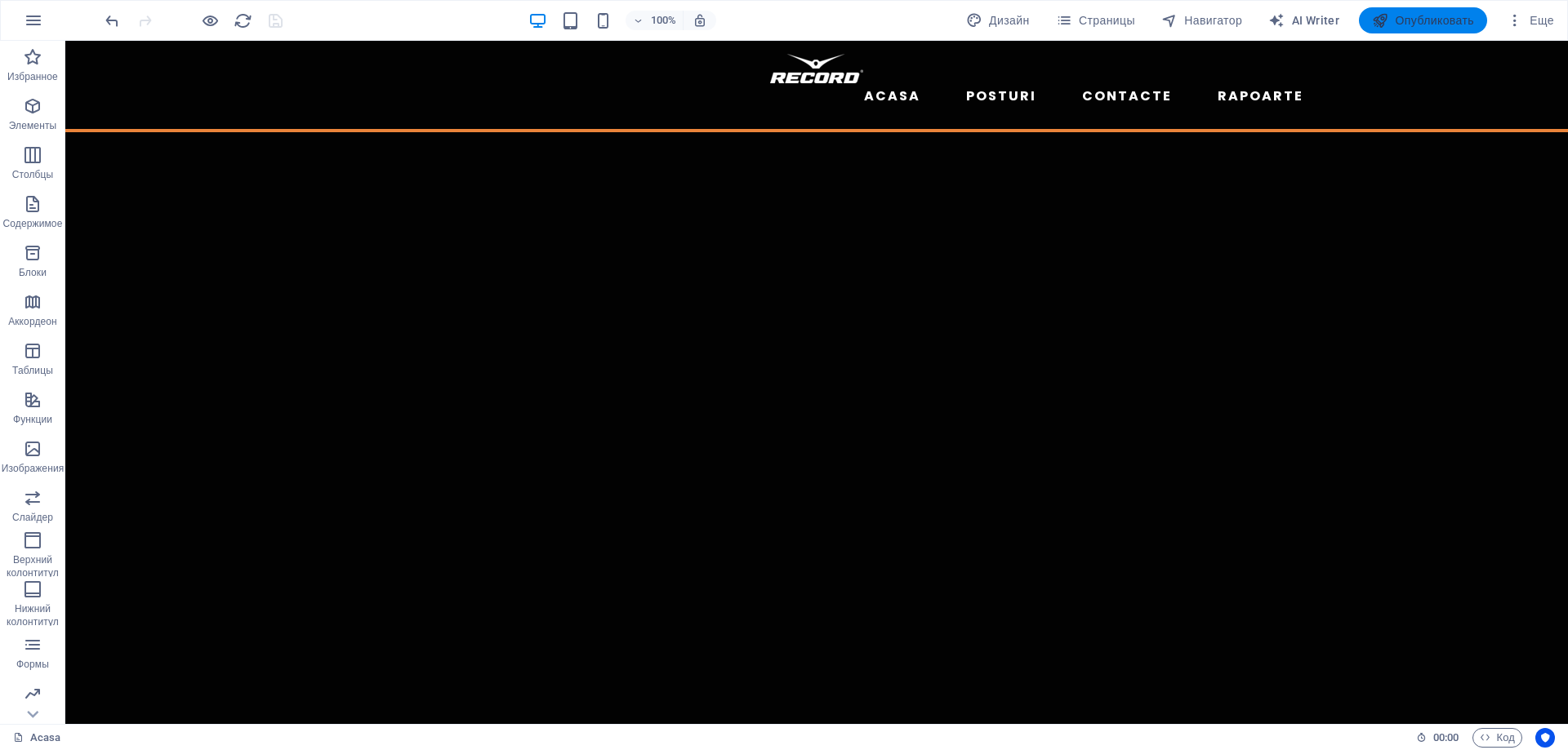
click at [1420, 20] on span "Опубликовать" at bounding box center [1423, 21] width 102 height 17
